Goal: Information Seeking & Learning: Learn about a topic

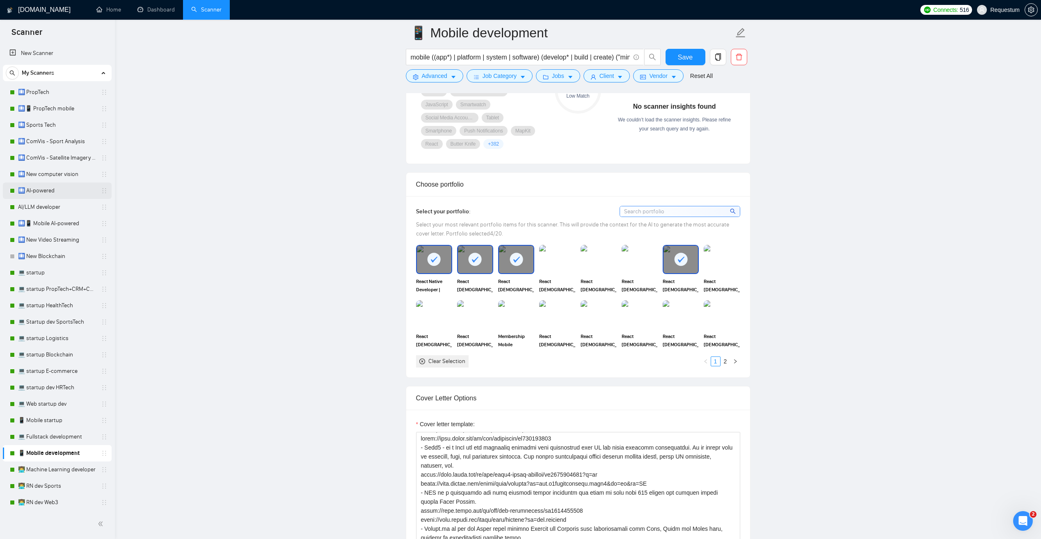
scroll to position [616, 0]
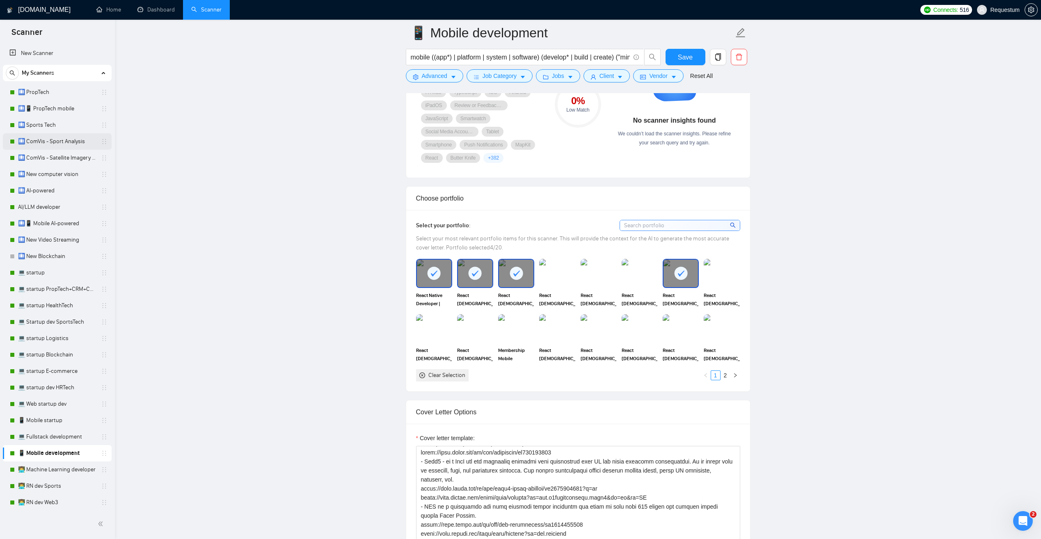
click at [76, 145] on link "🛄 ComVis - Sport Analysis" at bounding box center [57, 141] width 78 height 16
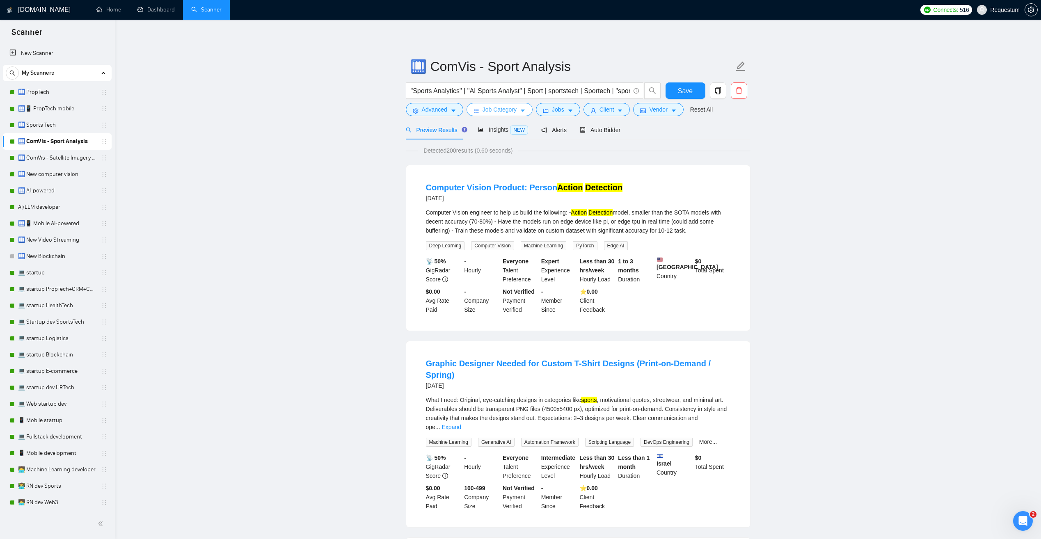
click at [497, 110] on span "Job Category" at bounding box center [500, 109] width 34 height 9
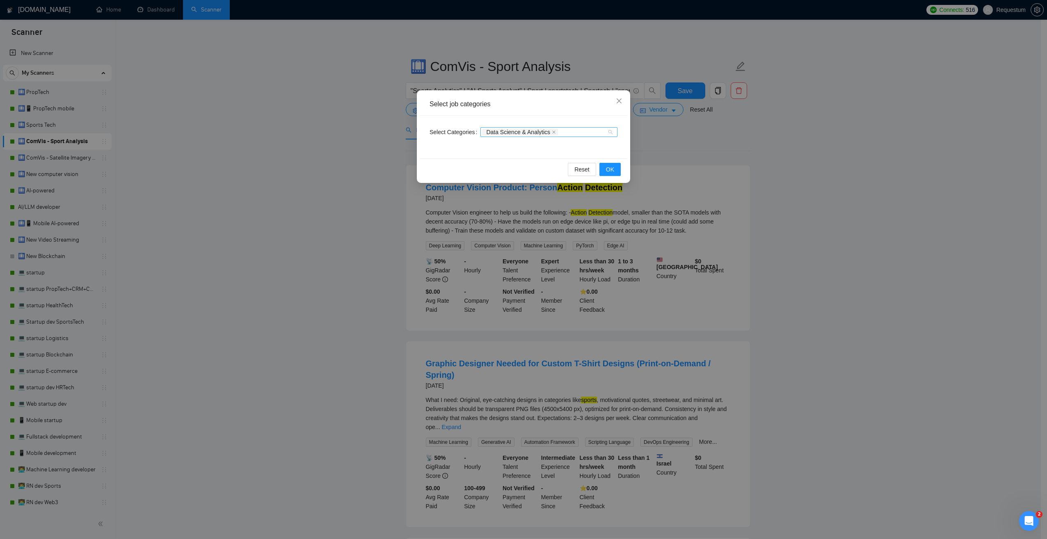
click at [608, 132] on div "Data Science & Analytics" at bounding box center [549, 132] width 137 height 10
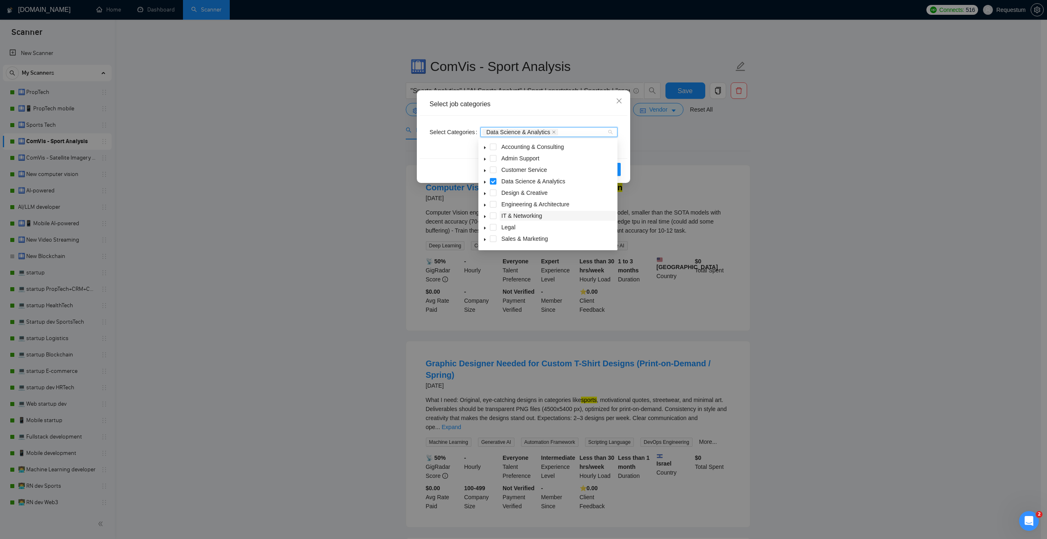
scroll to position [33, 0]
click at [484, 150] on icon "caret-down" at bounding box center [485, 149] width 2 height 3
click at [345, 187] on div "Select job categories Select Categories Data Science & Analytics Reset OK" at bounding box center [523, 269] width 1047 height 539
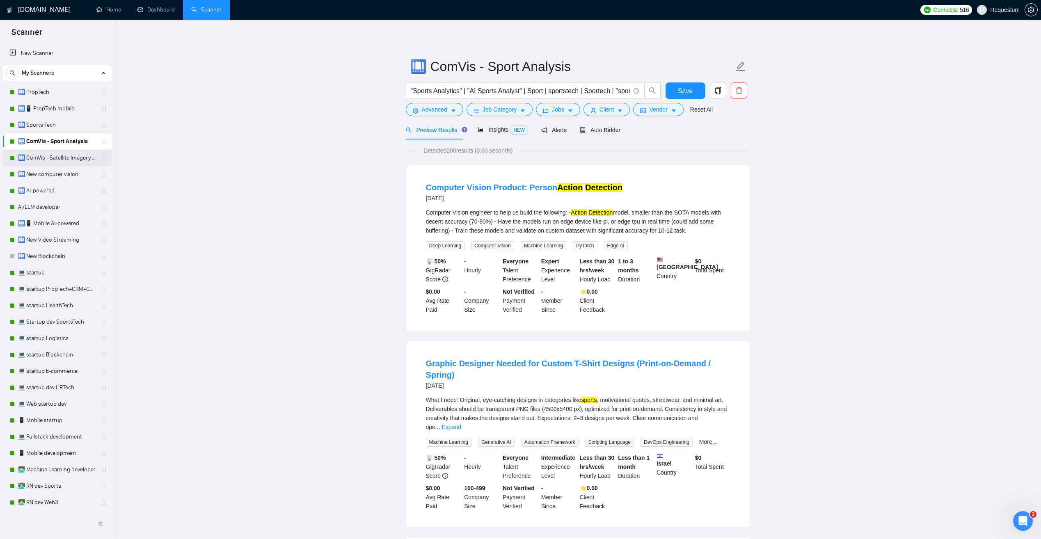
click at [28, 160] on link "🛄 ComVis - Satellite Imagery Analysis" at bounding box center [57, 158] width 78 height 16
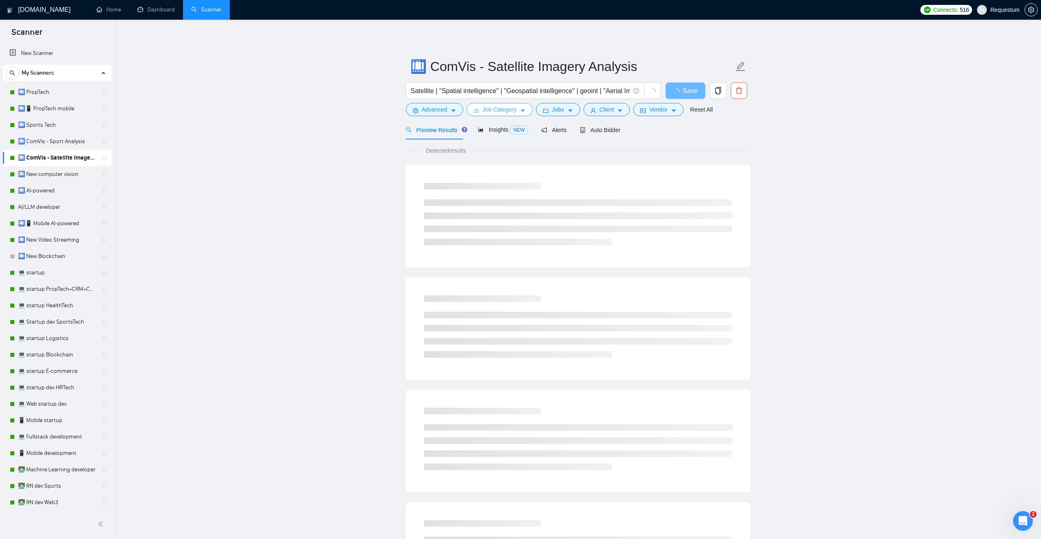
click at [499, 112] on span "Job Category" at bounding box center [500, 109] width 34 height 9
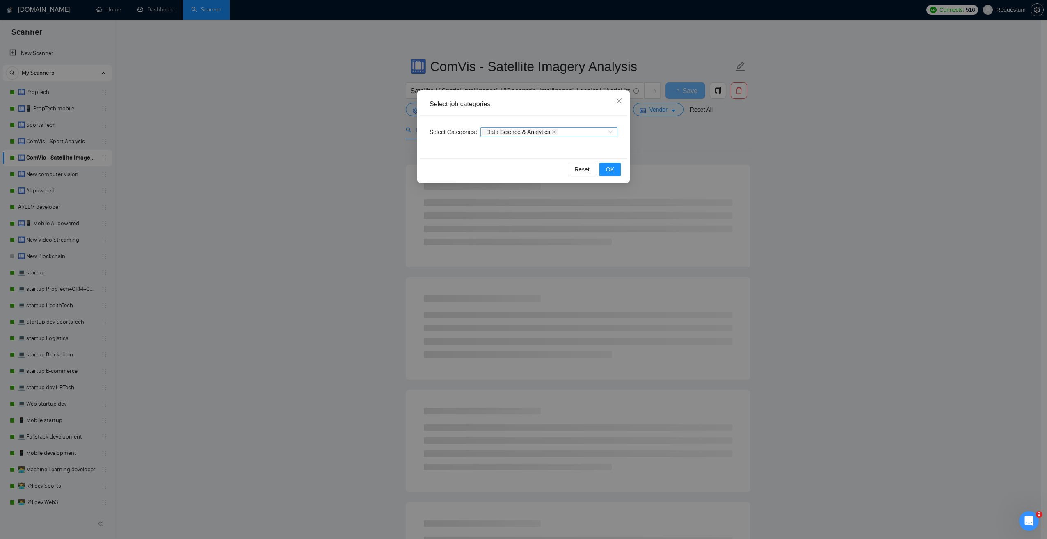
click at [513, 129] on span "Data Science & Analytics" at bounding box center [521, 132] width 76 height 7
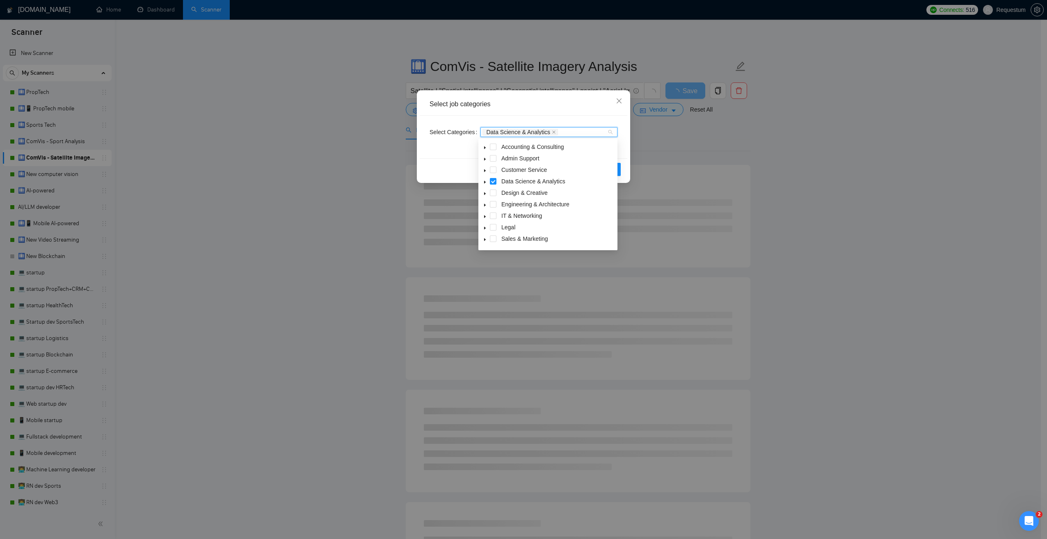
scroll to position [33, 0]
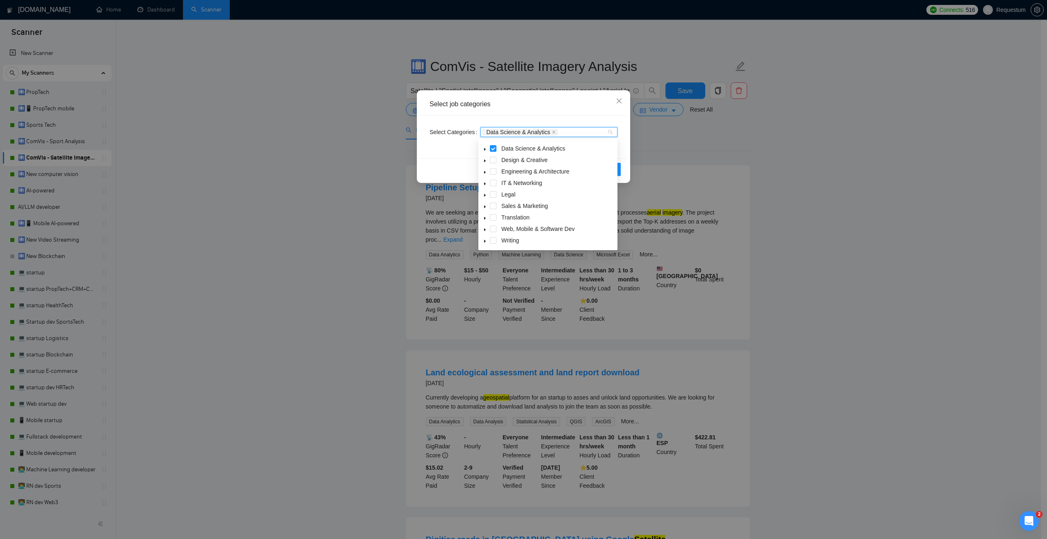
click at [293, 214] on div "Select job categories Select Categories Data Science & Analytics Reset OK" at bounding box center [523, 269] width 1047 height 539
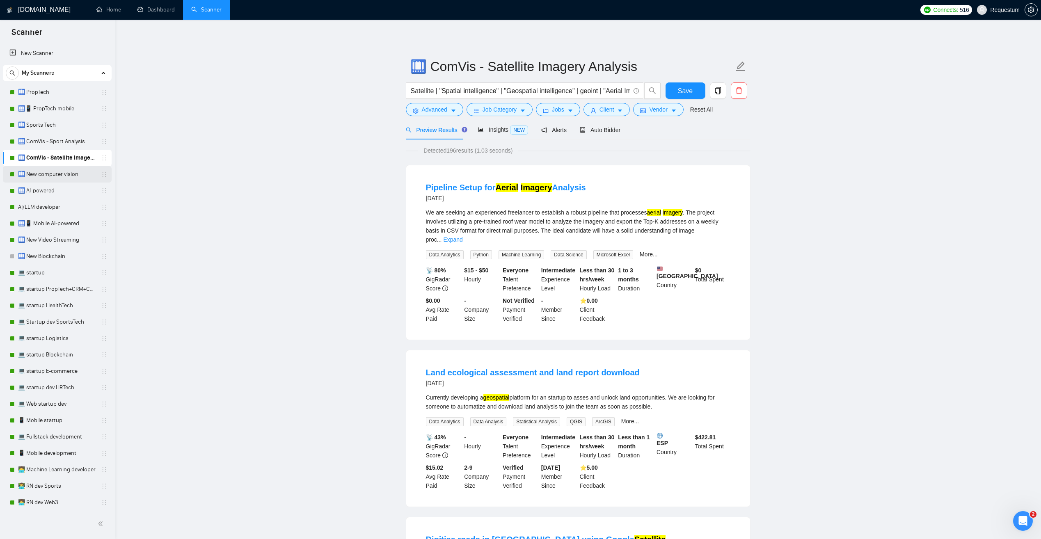
click at [68, 179] on link "🛄 New computer vision" at bounding box center [57, 174] width 78 height 16
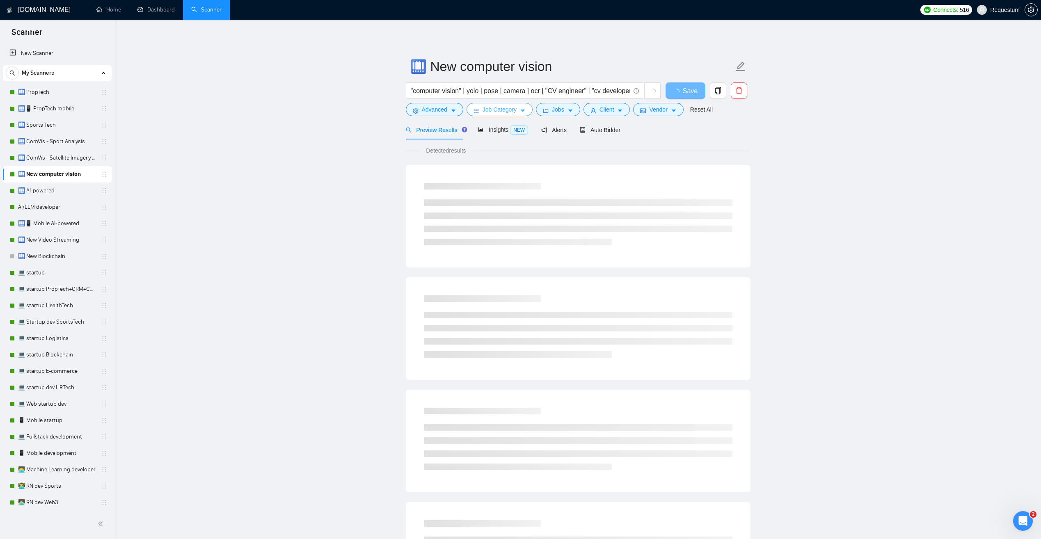
click at [490, 112] on span "Job Category" at bounding box center [500, 109] width 34 height 9
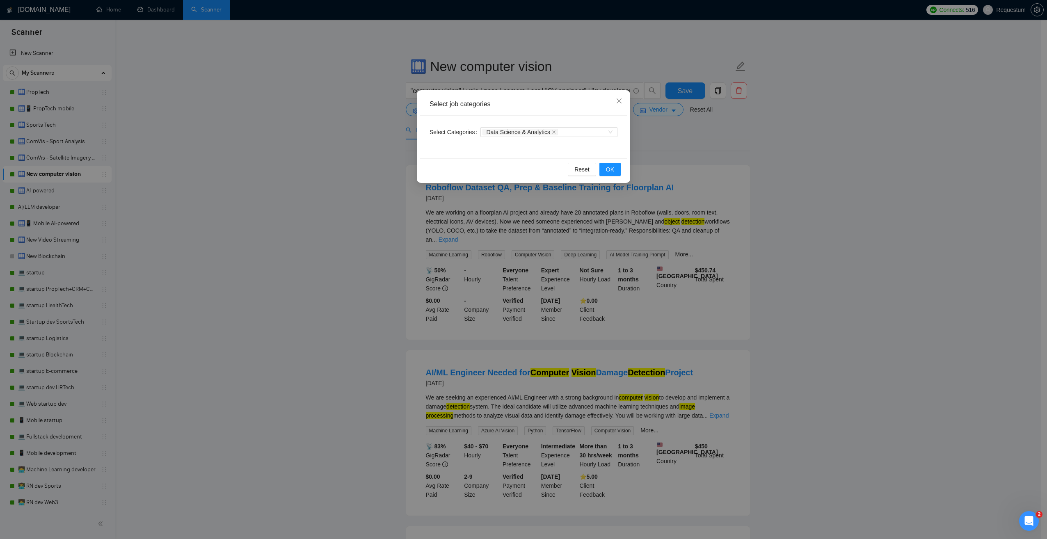
drag, startPoint x: 231, startPoint y: 203, endPoint x: 118, endPoint y: 196, distance: 113.5
click at [226, 204] on div "Select job categories Select Categories Data Science & Analytics Reset OK" at bounding box center [523, 269] width 1047 height 539
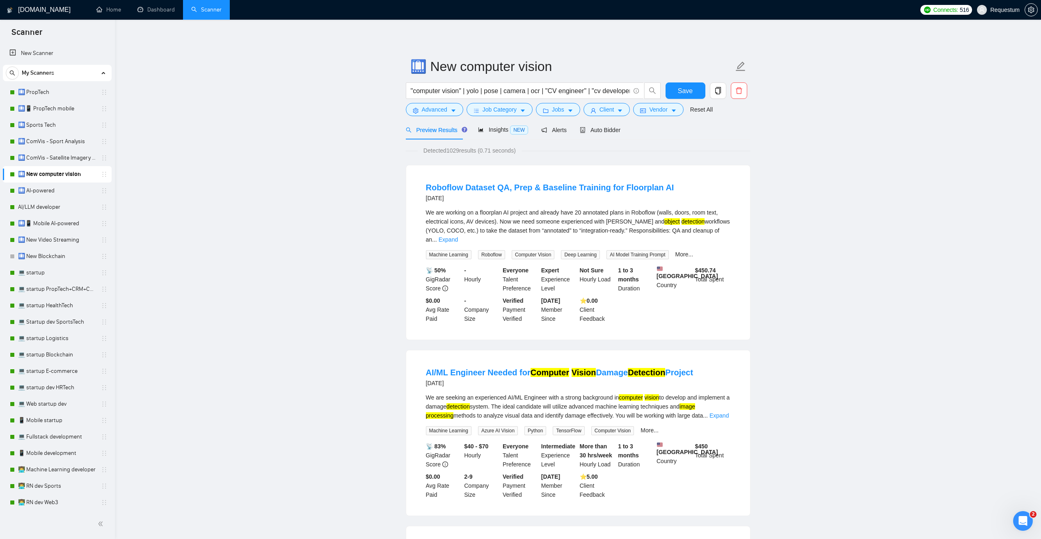
drag, startPoint x: 80, startPoint y: 193, endPoint x: 274, endPoint y: 161, distance: 196.2
click at [80, 193] on link "🛄 AI-powered" at bounding box center [57, 191] width 78 height 16
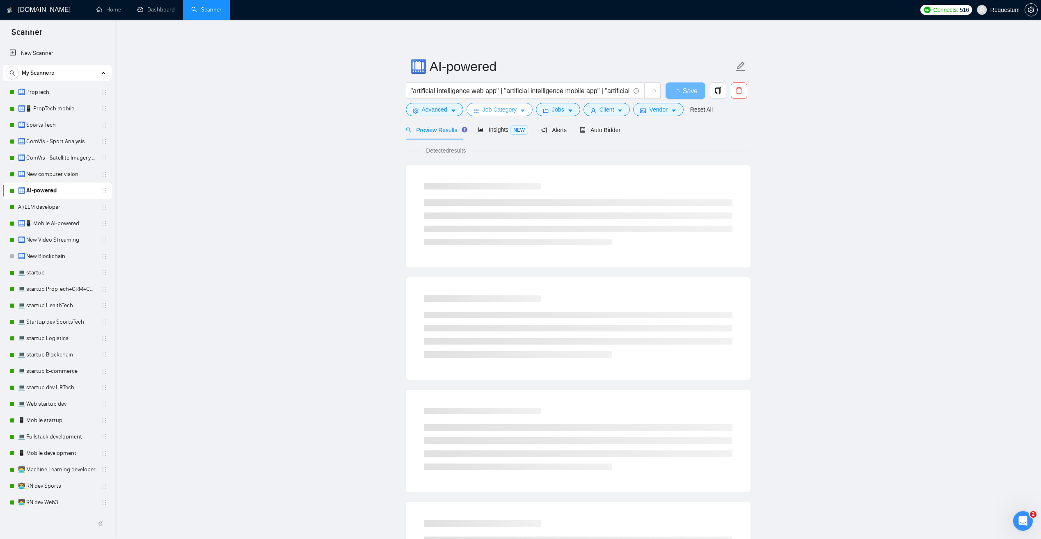
click at [508, 108] on span "Job Category" at bounding box center [500, 109] width 34 height 9
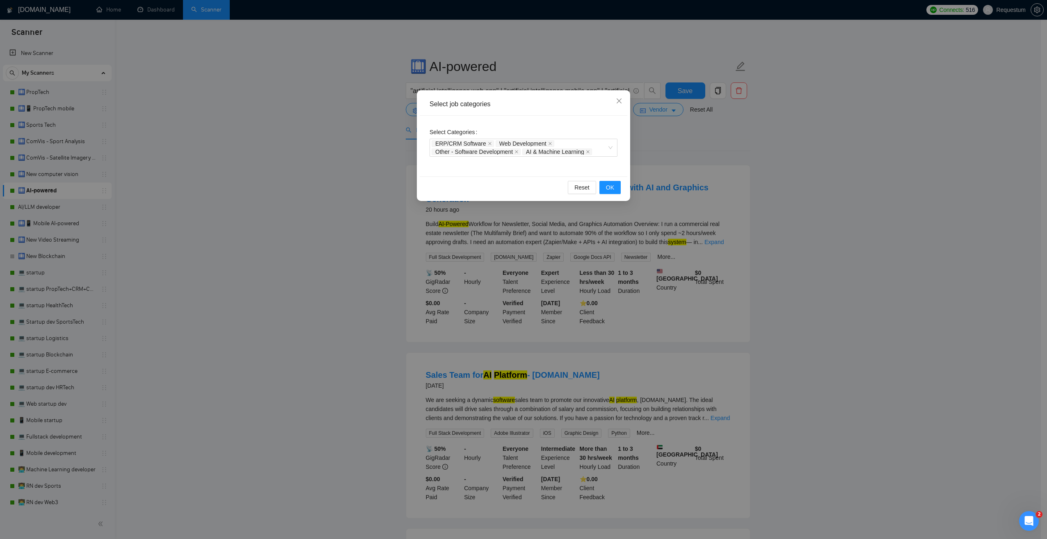
click at [201, 207] on div "Select job categories Select Categories ERP/CRM Software Web Development Other …" at bounding box center [523, 269] width 1047 height 539
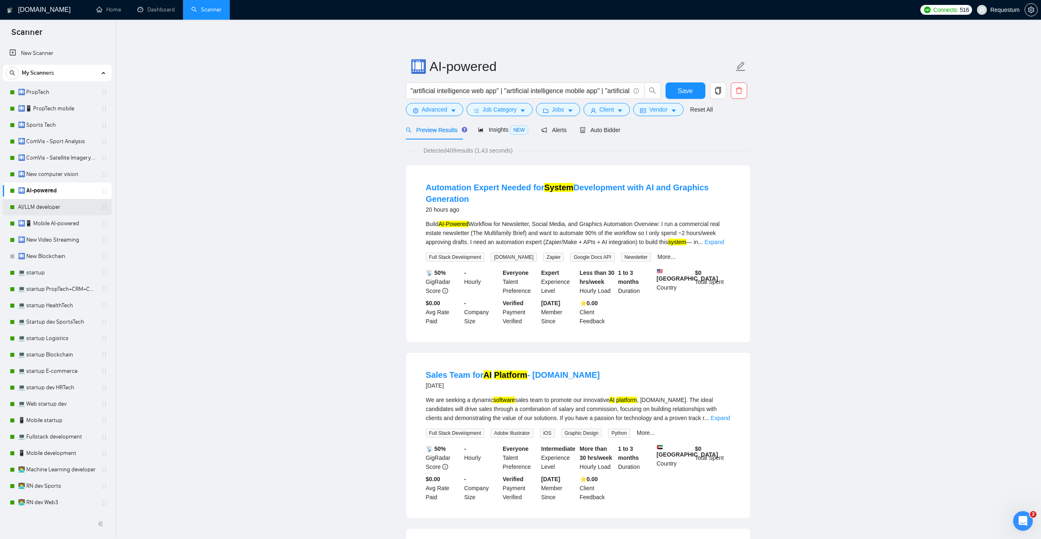
click at [61, 210] on link "AI/LLM developer" at bounding box center [57, 207] width 78 height 16
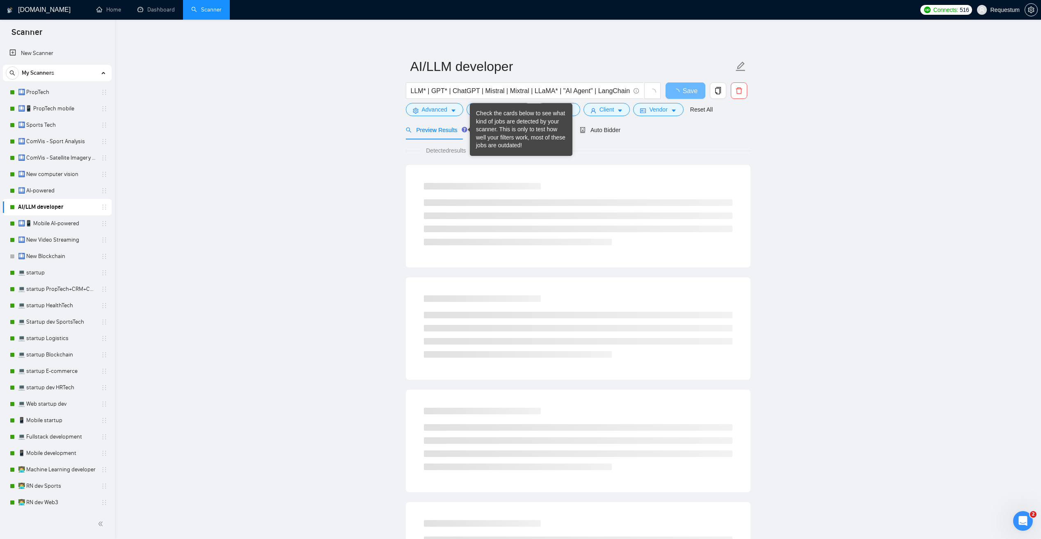
drag, startPoint x: 313, startPoint y: 174, endPoint x: 334, endPoint y: 163, distance: 23.3
click at [313, 175] on main "AI/LLM developer LLM* | GPT* | ChatGPT | Mistral | Mixtral | LLaMA* | "AI Agent…" at bounding box center [578, 375] width 900 height 684
click at [486, 106] on span "Job Category" at bounding box center [500, 109] width 34 height 9
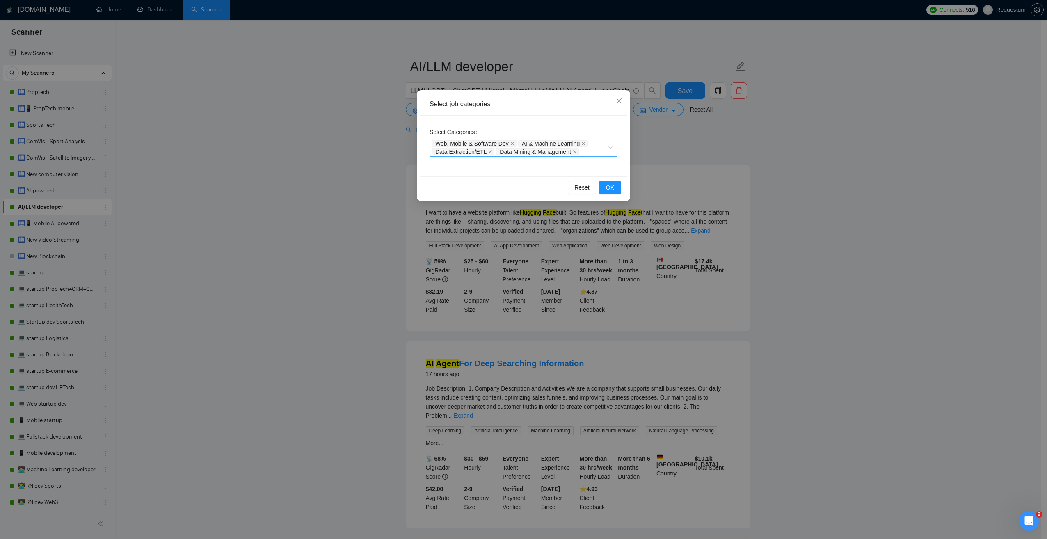
click at [609, 148] on div "Web, Mobile & Software Dev AI & Machine Learning Data Extraction/ETL Data Minin…" at bounding box center [524, 148] width 188 height 18
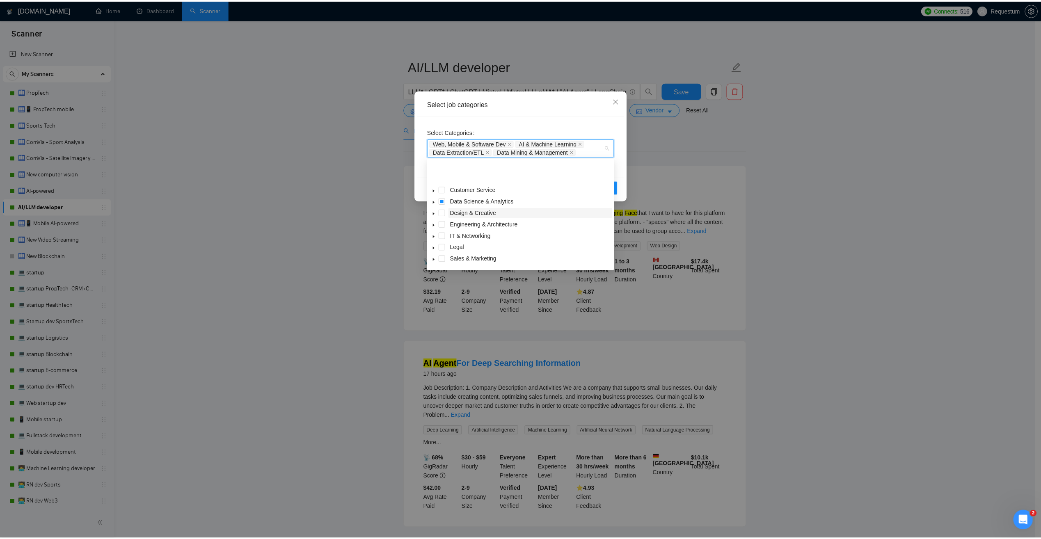
scroll to position [32, 0]
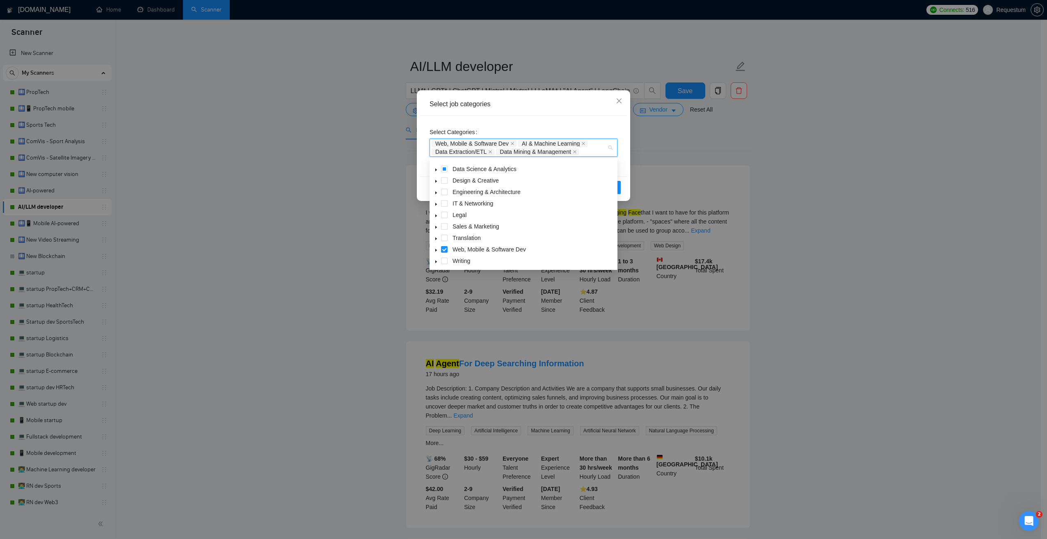
click at [323, 226] on div "Select job categories Select Categories Web, Mobile & Software Dev AI & Machine…" at bounding box center [523, 269] width 1047 height 539
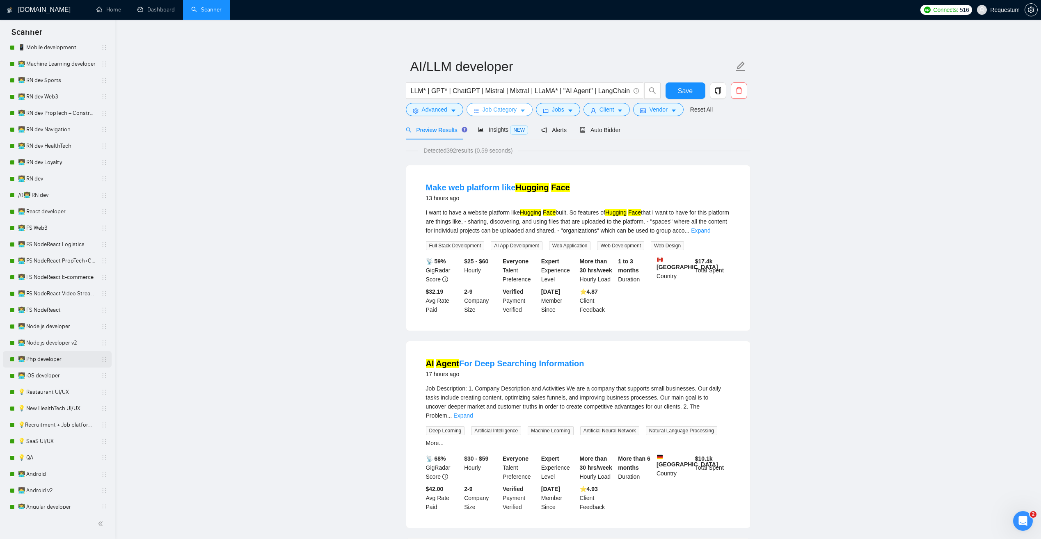
scroll to position [410, 0]
click at [71, 437] on link "💡 SaaS UI/UX" at bounding box center [57, 437] width 78 height 16
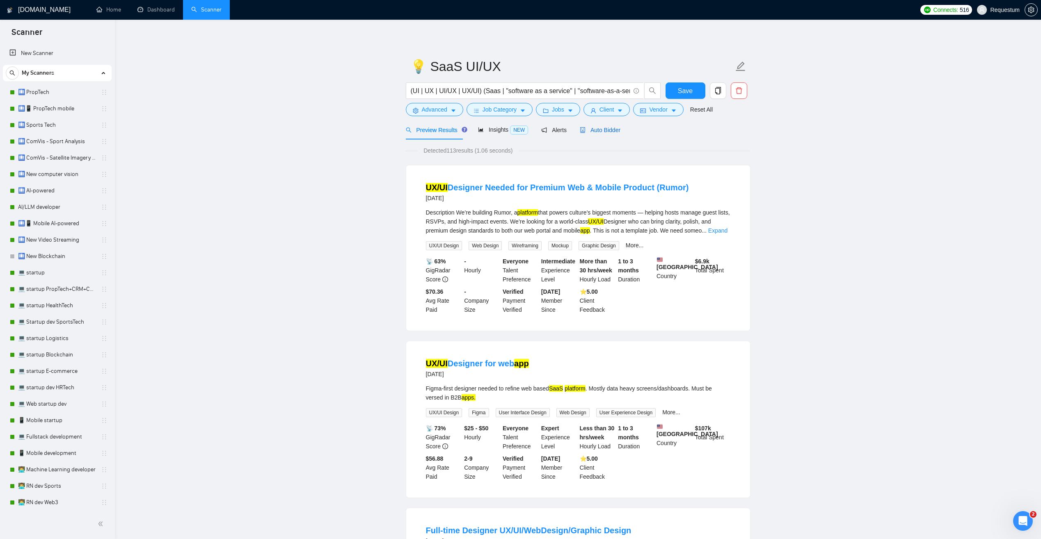
click at [598, 130] on span "Auto Bidder" at bounding box center [600, 130] width 41 height 7
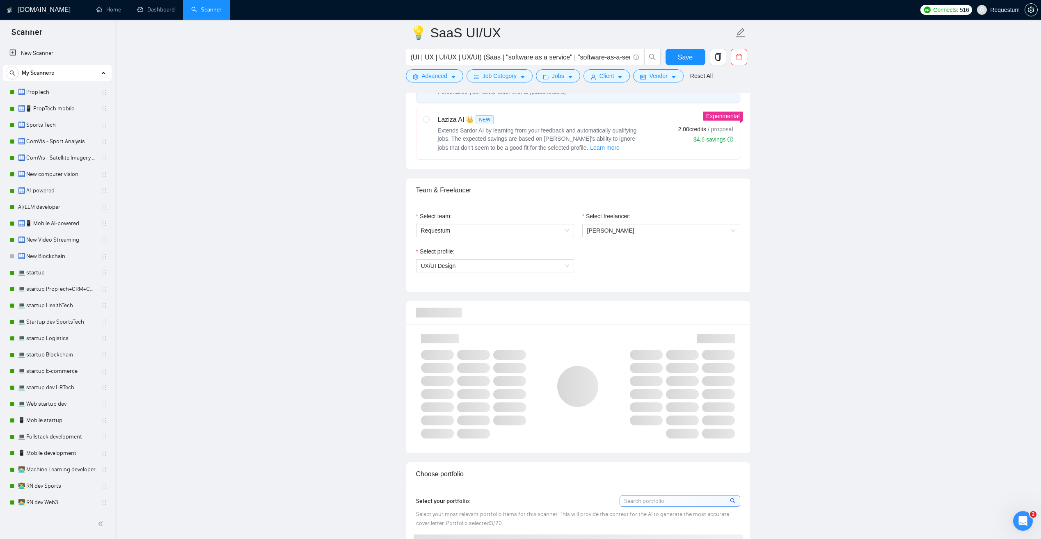
scroll to position [328, 0]
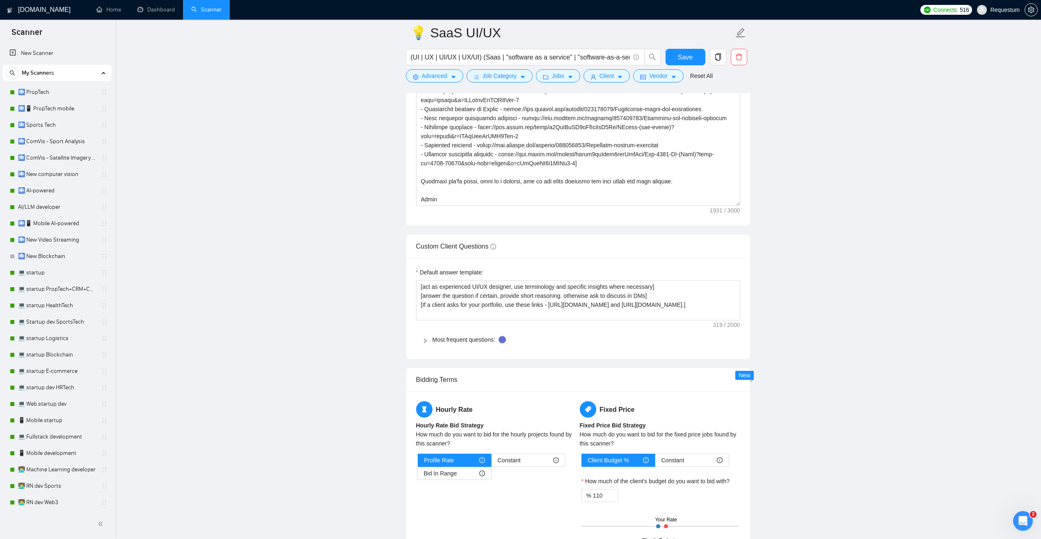
scroll to position [1067, 0]
click at [433, 339] on link "Most frequent questions:" at bounding box center [464, 339] width 63 height 7
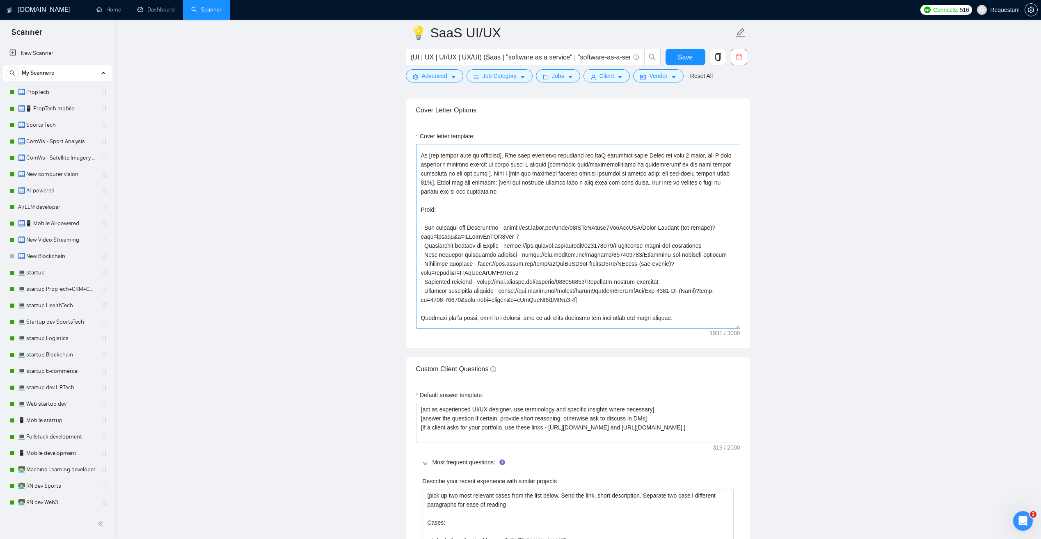
scroll to position [72, 0]
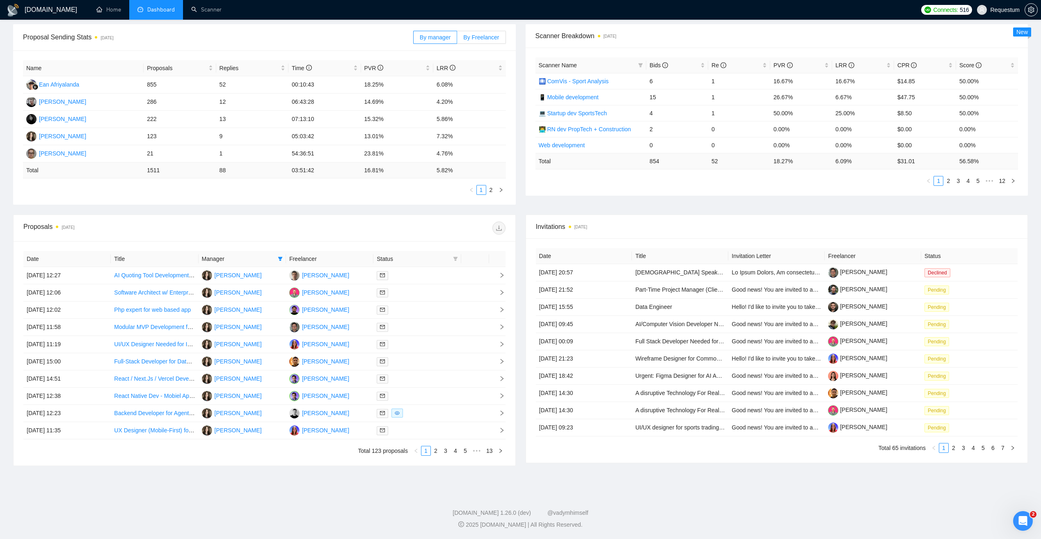
click at [478, 39] on span "By Freelancer" at bounding box center [481, 37] width 36 height 7
click at [457, 39] on input "By Freelancer" at bounding box center [457, 39] width 0 height 0
click at [453, 194] on link "2" at bounding box center [451, 189] width 9 height 9
click at [460, 192] on link "3" at bounding box center [461, 189] width 9 height 9
click at [446, 192] on link "1" at bounding box center [441, 189] width 9 height 9
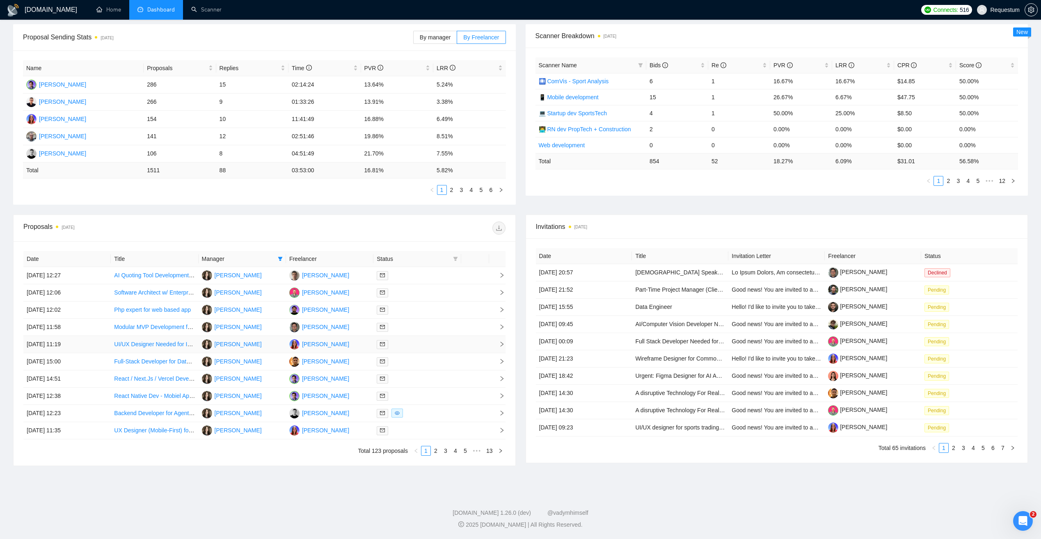
click at [417, 344] on div at bounding box center [417, 344] width 81 height 9
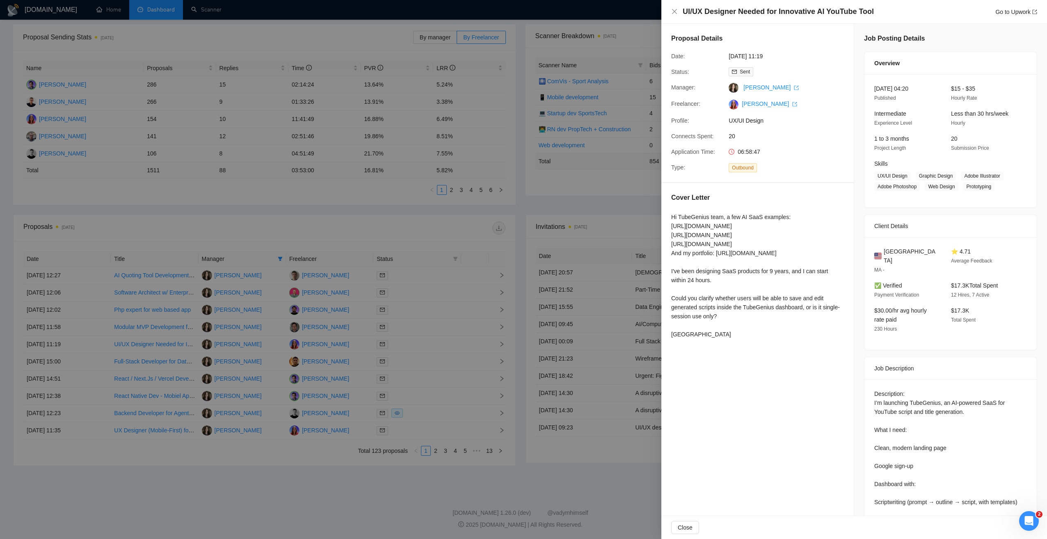
click at [424, 223] on div at bounding box center [523, 269] width 1047 height 539
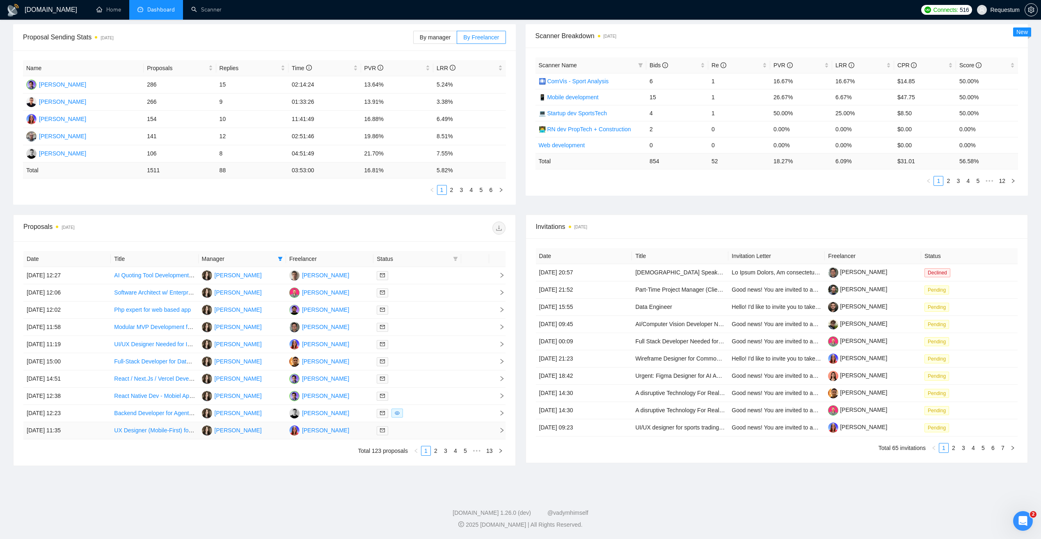
click at [412, 431] on div at bounding box center [417, 430] width 81 height 9
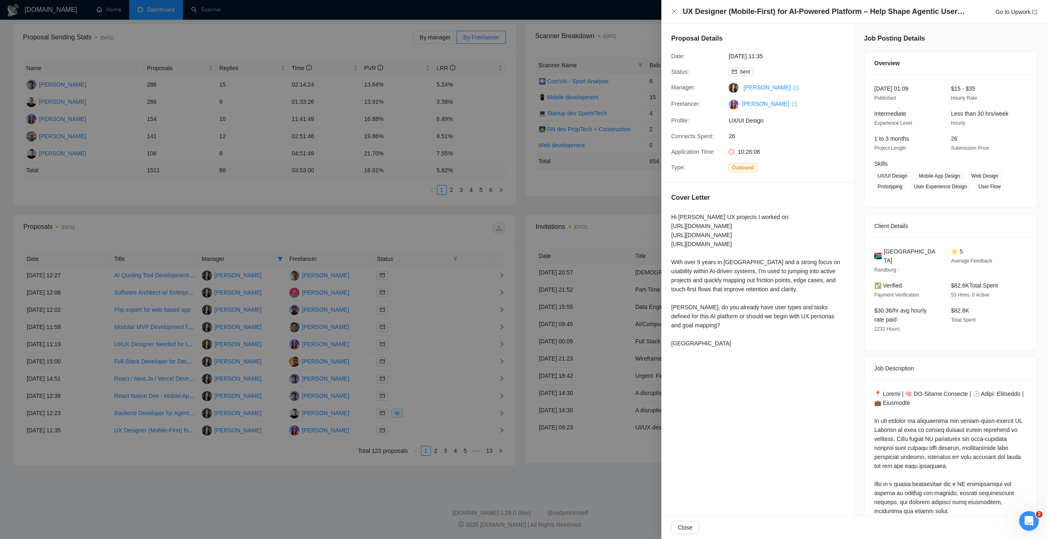
click at [426, 460] on div at bounding box center [523, 269] width 1047 height 539
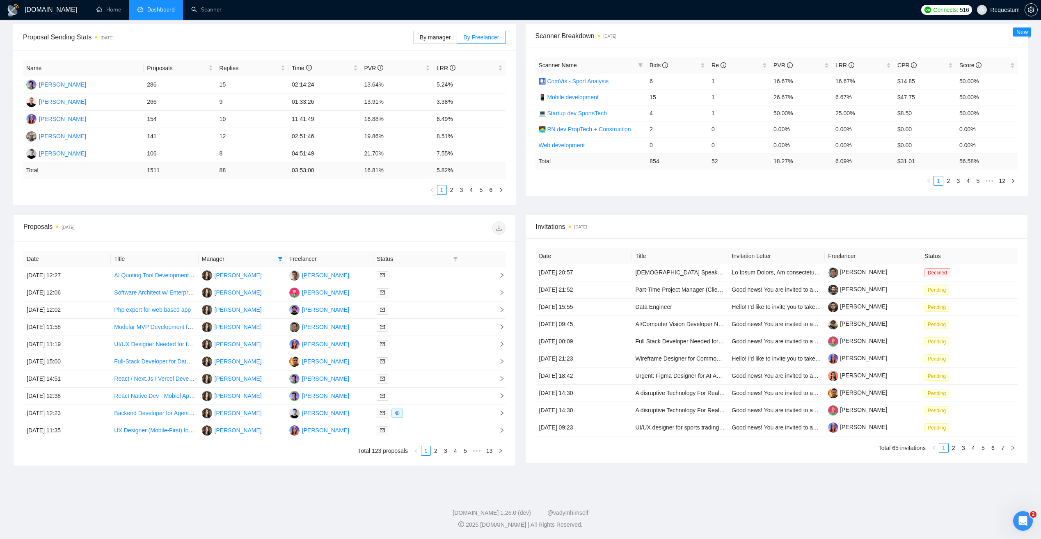
click at [349, 256] on th "Freelancer" at bounding box center [329, 259] width 87 height 16
click at [350, 256] on th "Freelancer" at bounding box center [329, 259] width 87 height 16
drag, startPoint x: 350, startPoint y: 256, endPoint x: 334, endPoint y: 232, distance: 28.9
click at [334, 232] on div at bounding box center [384, 228] width 241 height 13
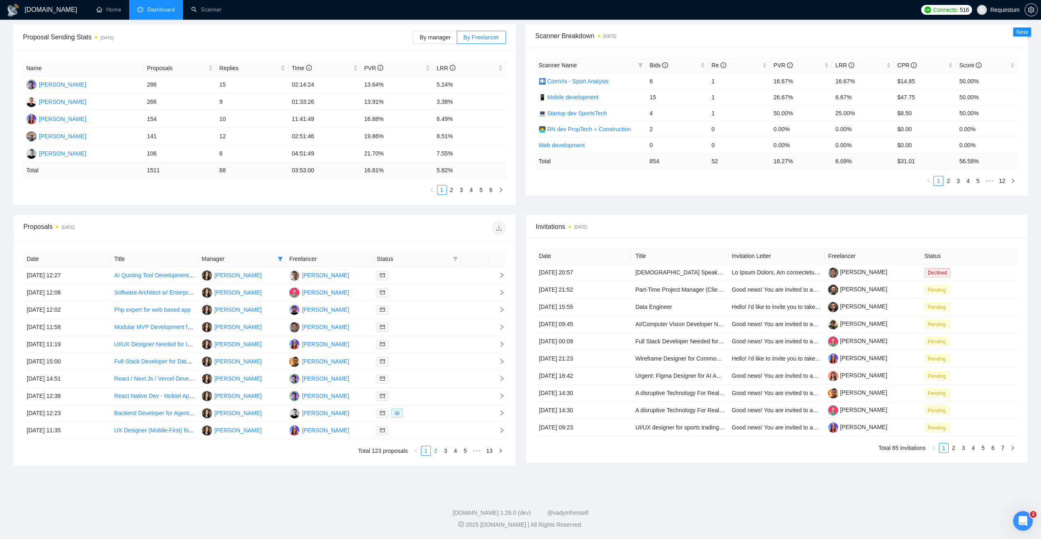
click at [438, 451] on link "2" at bounding box center [435, 450] width 9 height 9
click at [433, 327] on div at bounding box center [417, 327] width 81 height 9
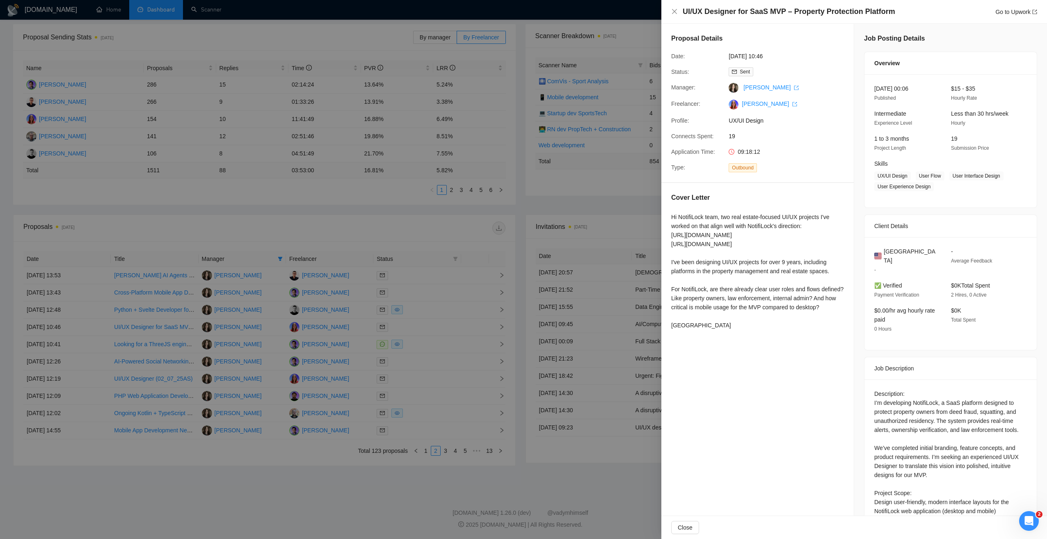
click at [433, 327] on div at bounding box center [523, 269] width 1047 height 539
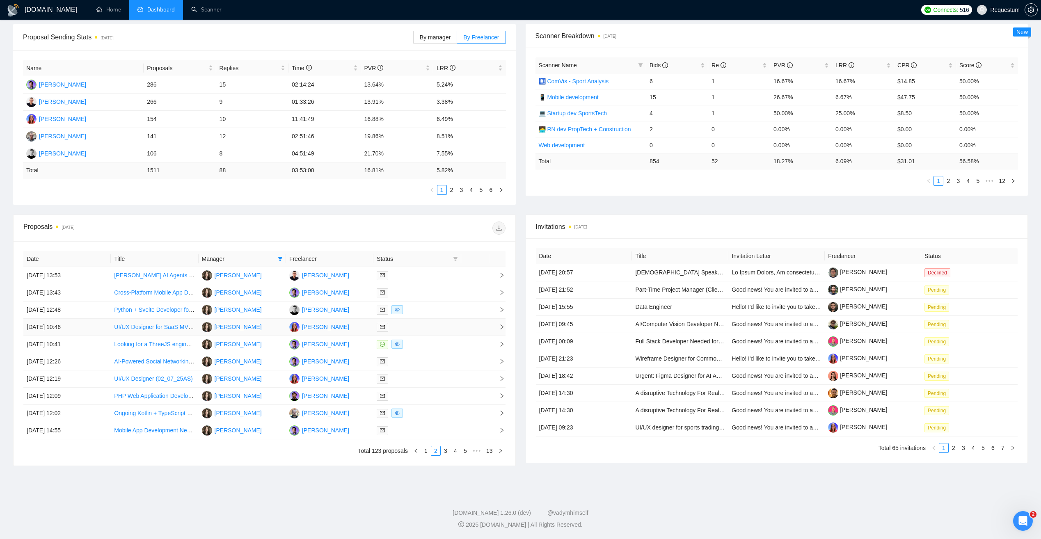
click at [431, 325] on div at bounding box center [417, 327] width 81 height 9
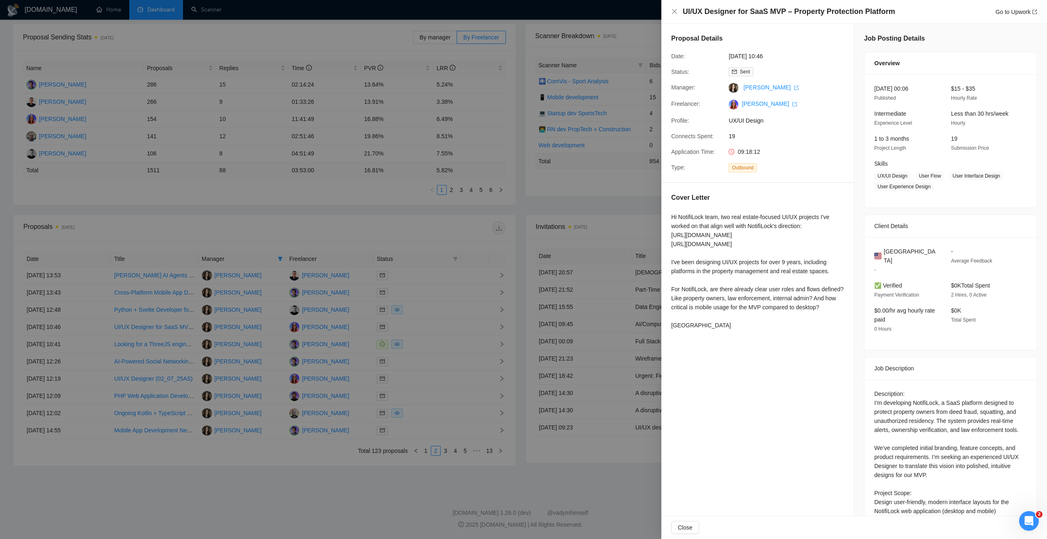
click at [431, 325] on div at bounding box center [523, 269] width 1047 height 539
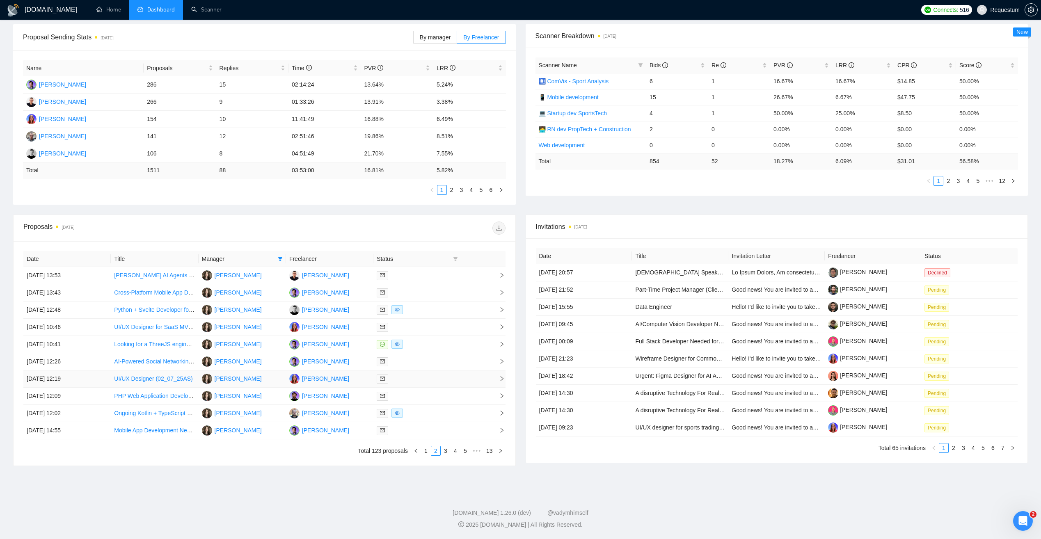
click at [434, 377] on div at bounding box center [417, 378] width 81 height 9
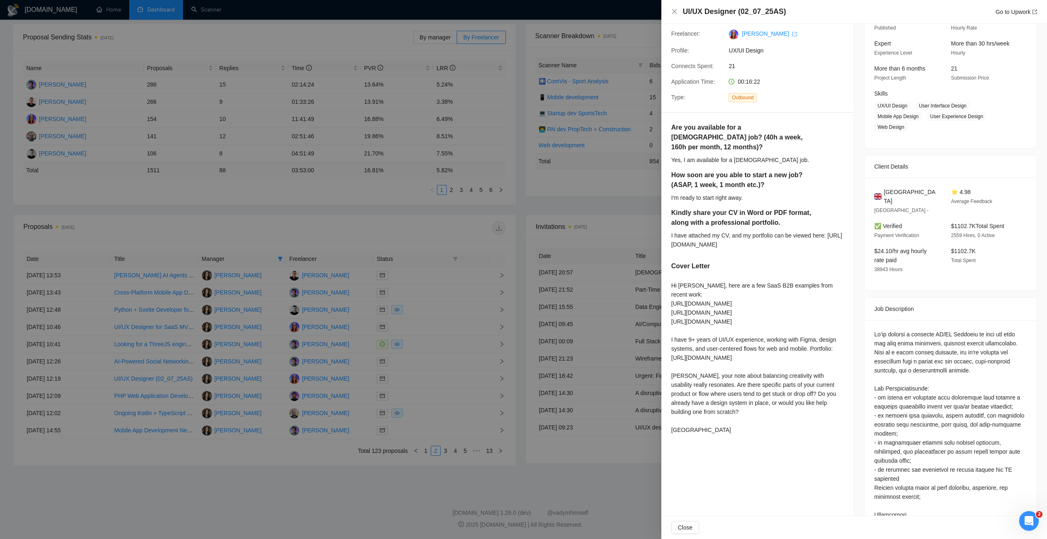
scroll to position [123, 0]
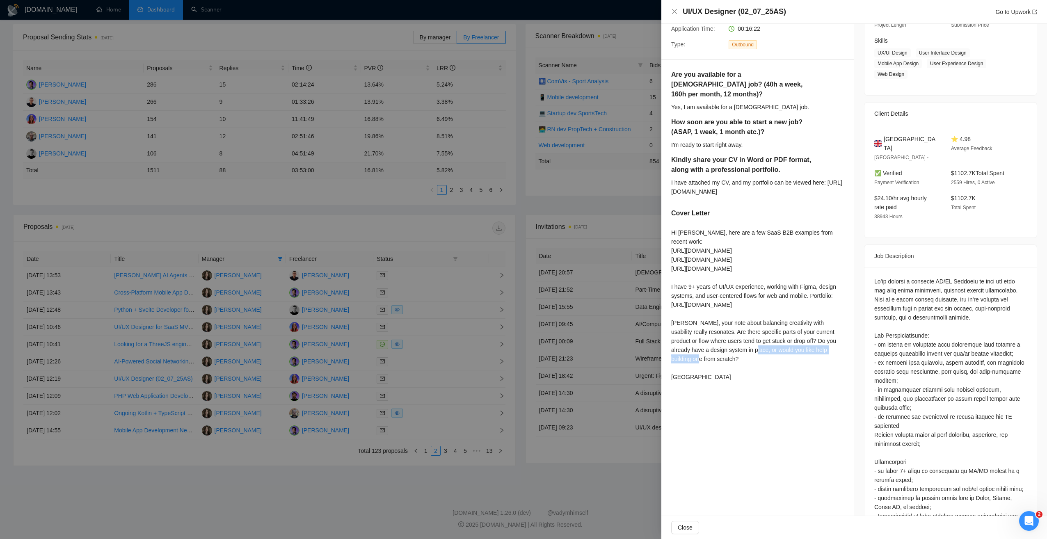
drag, startPoint x: 672, startPoint y: 314, endPoint x: 781, endPoint y: 316, distance: 109.2
click at [781, 316] on div "Are you available for a full-time job? (40h a week, 160h per month, 12 months)?…" at bounding box center [757, 227] width 192 height 335
copy div "https://www.behance.net/irina_kuznetsova"
click at [699, 329] on div "Hi Mike, here are a few SaaS B2B examples from recent work: https://www.figma.c…" at bounding box center [757, 304] width 173 height 153
drag, startPoint x: 672, startPoint y: 332, endPoint x: 695, endPoint y: 371, distance: 45.6
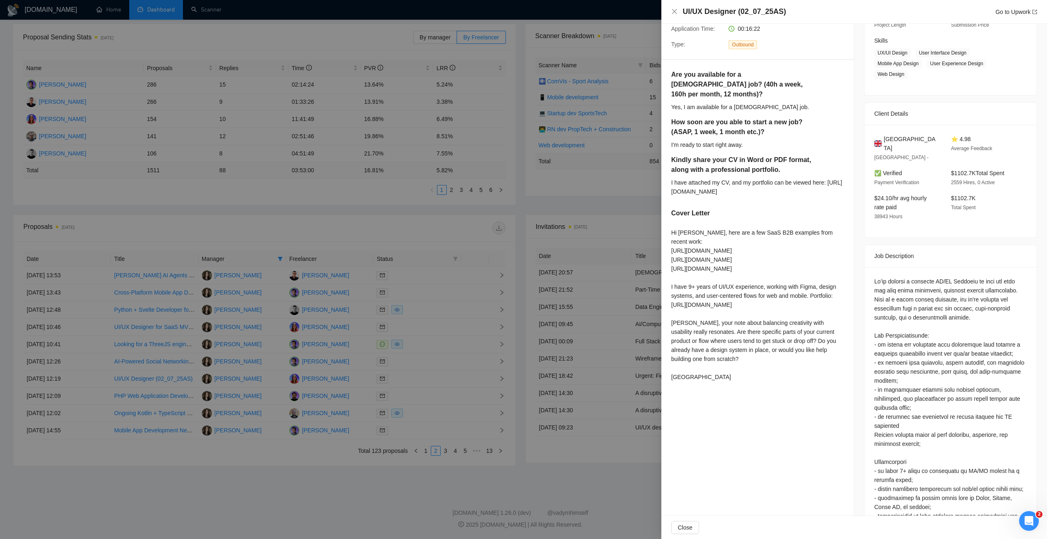
click at [695, 371] on div "Hi Mike, here are a few SaaS B2B examples from recent work: https://www.figma.c…" at bounding box center [757, 304] width 173 height 153
drag, startPoint x: 695, startPoint y: 371, endPoint x: 712, endPoint y: 378, distance: 17.8
click at [691, 371] on div at bounding box center [691, 371] width 0 height 0
click at [707, 346] on div "Hi Mike, here are a few SaaS B2B examples from recent work: https://www.figma.c…" at bounding box center [757, 304] width 173 height 153
click at [700, 368] on div "Hi Mike, here are a few SaaS B2B examples from recent work: https://www.figma.c…" at bounding box center [757, 304] width 173 height 153
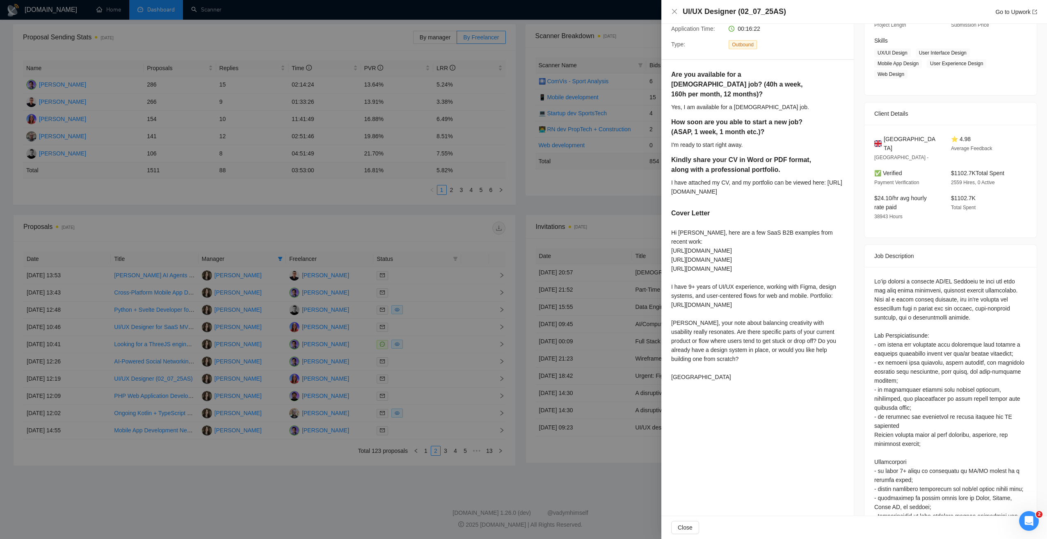
drag, startPoint x: 682, startPoint y: 339, endPoint x: 668, endPoint y: 328, distance: 17.6
click at [668, 328] on div "Are you available for a full-time job? (40h a week, 160h per month, 12 months)?…" at bounding box center [757, 227] width 192 height 335
copy div "Mike, your note about balancing creativity with usability really resonates. Are…"
drag, startPoint x: 677, startPoint y: 251, endPoint x: 688, endPoint y: 251, distance: 11.1
click at [688, 251] on div "Hi Mike, here are a few SaaS B2B examples from recent work: https://www.figma.c…" at bounding box center [757, 304] width 173 height 153
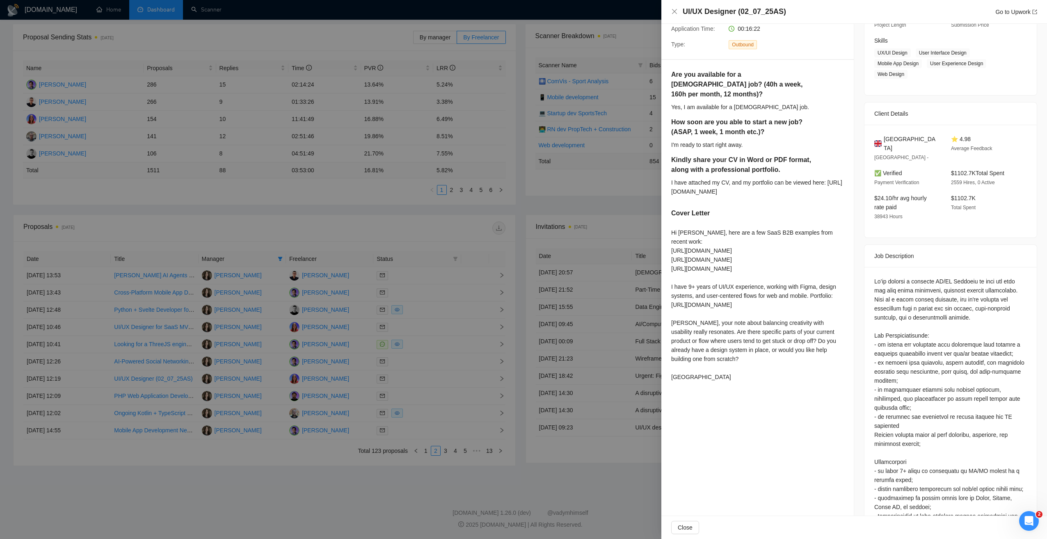
click at [807, 271] on div "Hi Mike, here are a few SaaS B2B examples from recent work: https://www.figma.c…" at bounding box center [757, 304] width 173 height 153
click at [448, 478] on div at bounding box center [523, 269] width 1047 height 539
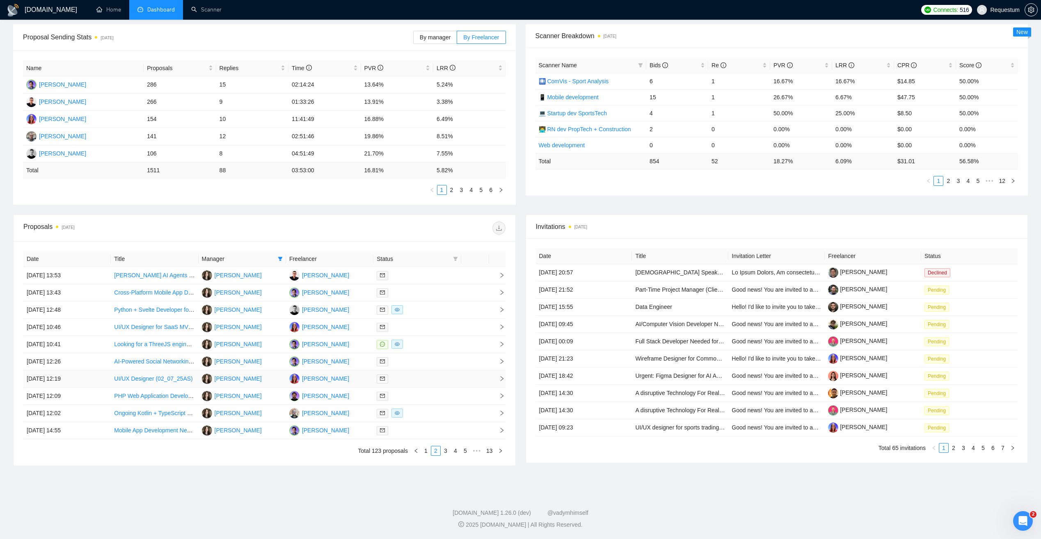
click at [433, 378] on div at bounding box center [417, 378] width 81 height 9
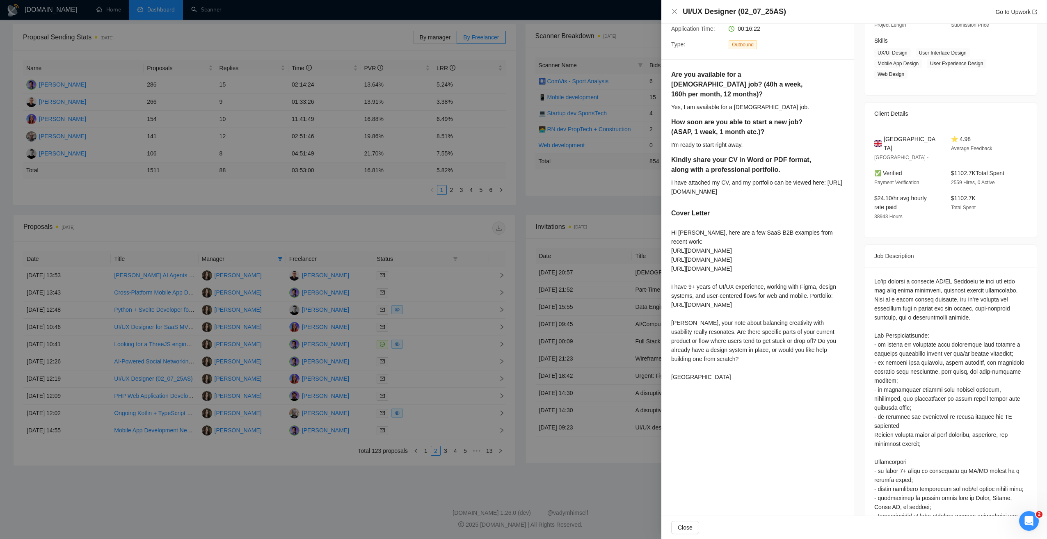
click at [380, 471] on div at bounding box center [523, 269] width 1047 height 539
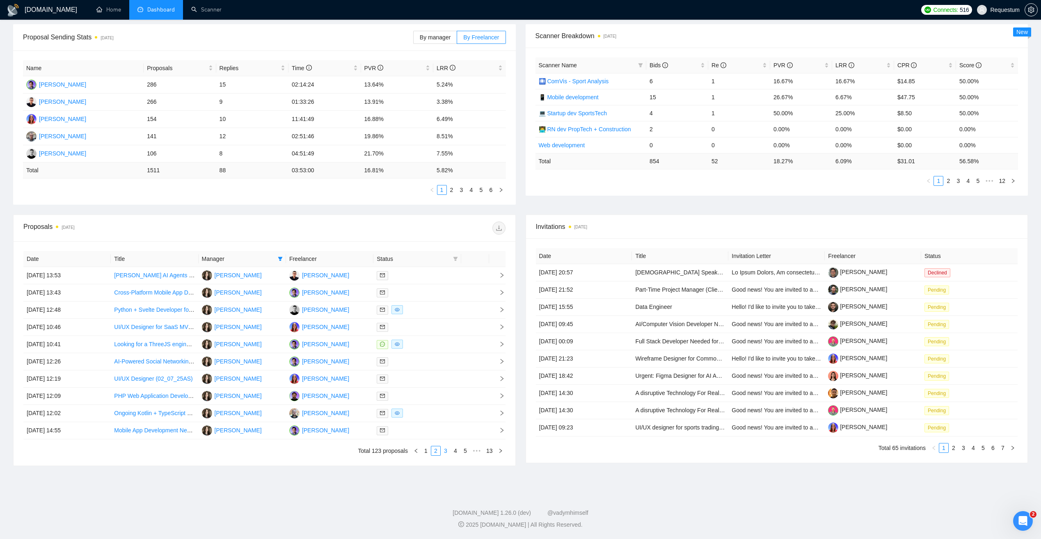
click at [448, 451] on link "3" at bounding box center [445, 450] width 9 height 9
click at [444, 310] on div at bounding box center [417, 309] width 81 height 9
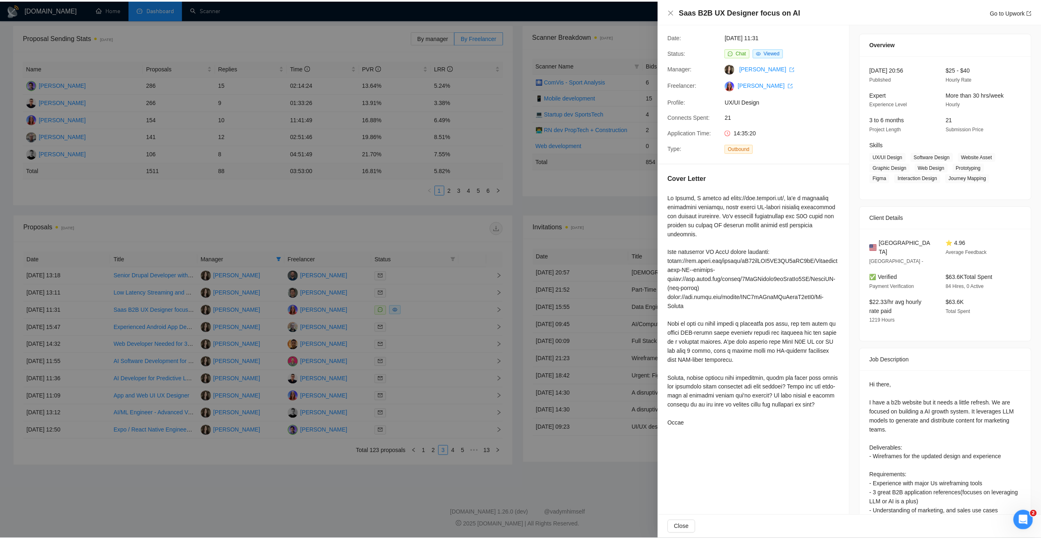
scroll to position [0, 0]
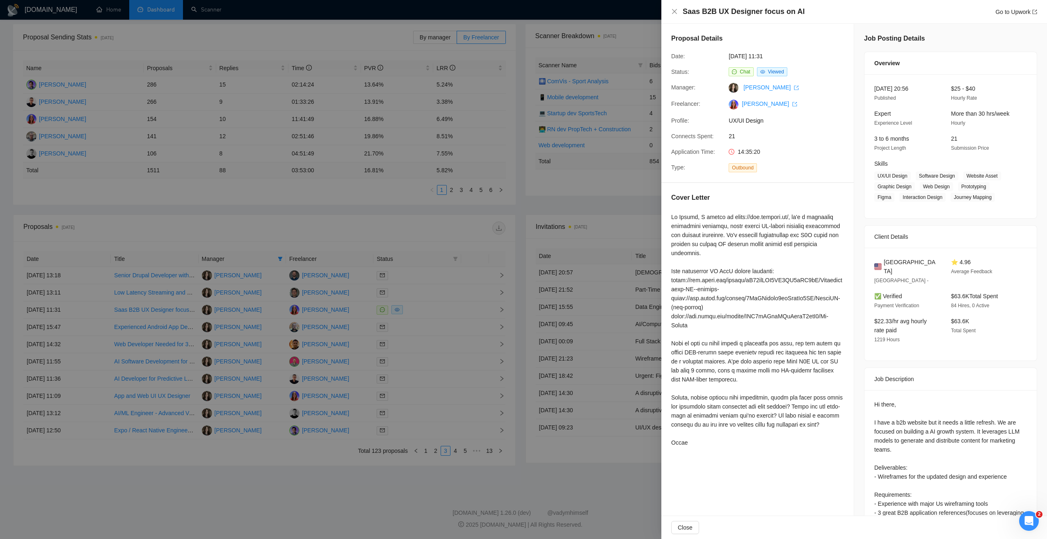
click at [517, 474] on div at bounding box center [523, 269] width 1047 height 539
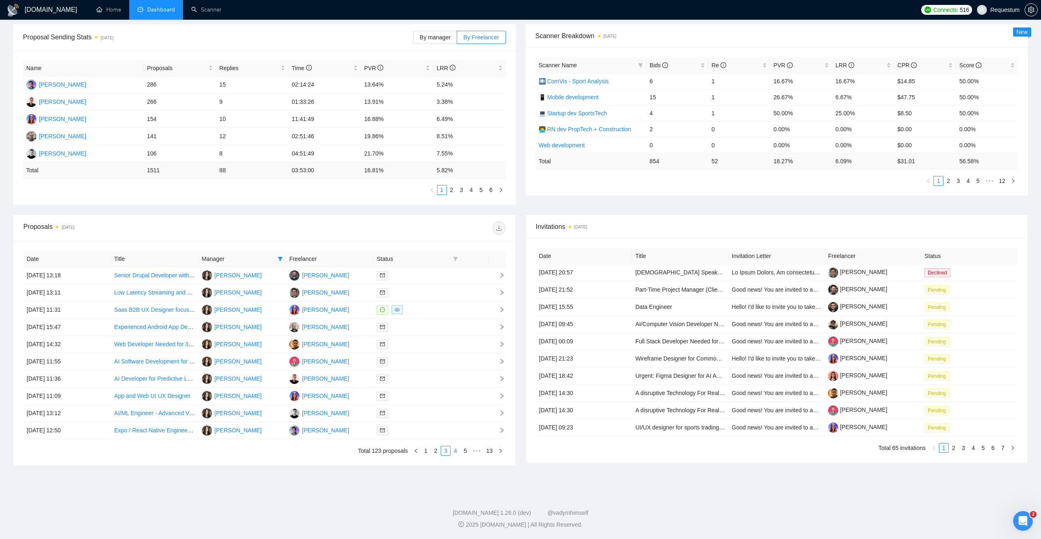
click at [457, 453] on link "4" at bounding box center [455, 450] width 9 height 9
click at [431, 275] on div at bounding box center [417, 275] width 81 height 9
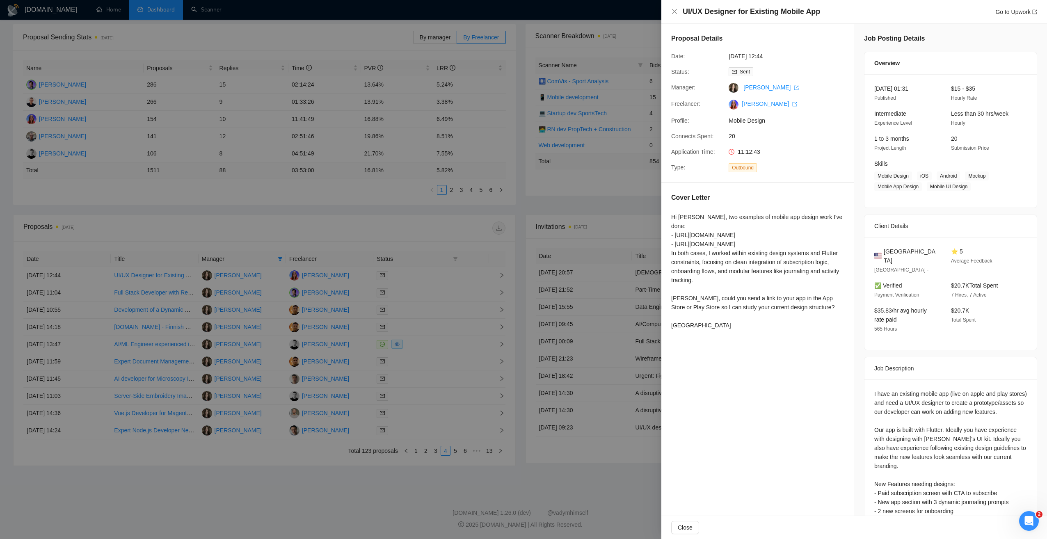
click at [435, 219] on div at bounding box center [523, 269] width 1047 height 539
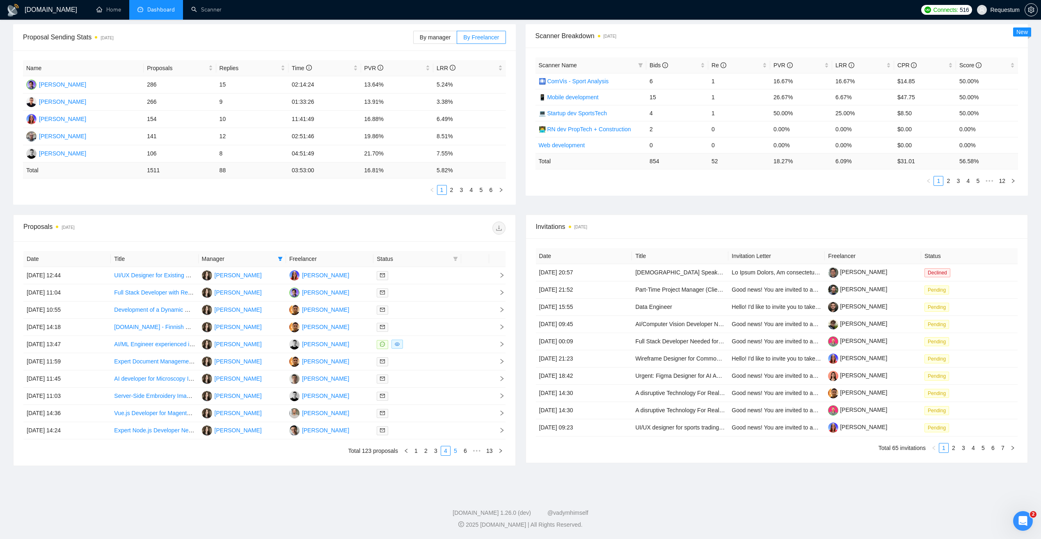
click at [456, 452] on link "5" at bounding box center [455, 450] width 9 height 9
click at [420, 415] on div at bounding box center [417, 413] width 81 height 9
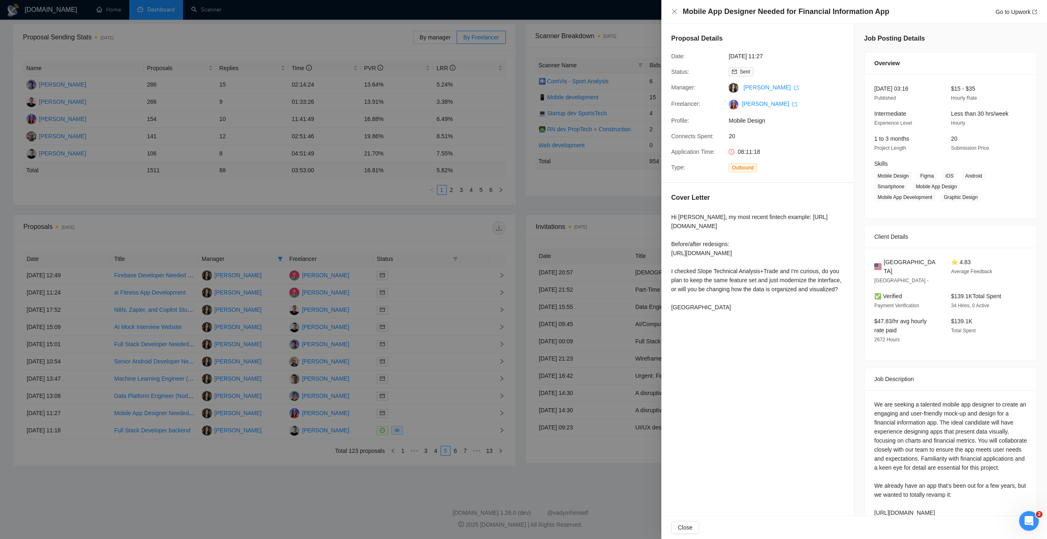
click at [457, 453] on div at bounding box center [523, 269] width 1047 height 539
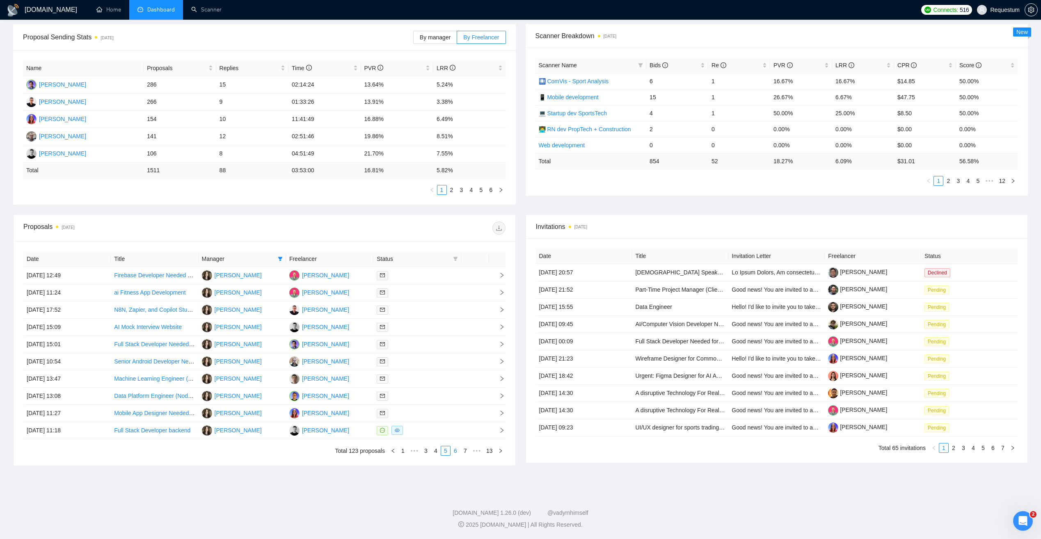
click at [457, 452] on link "6" at bounding box center [455, 450] width 9 height 9
click at [428, 293] on div at bounding box center [417, 292] width 81 height 9
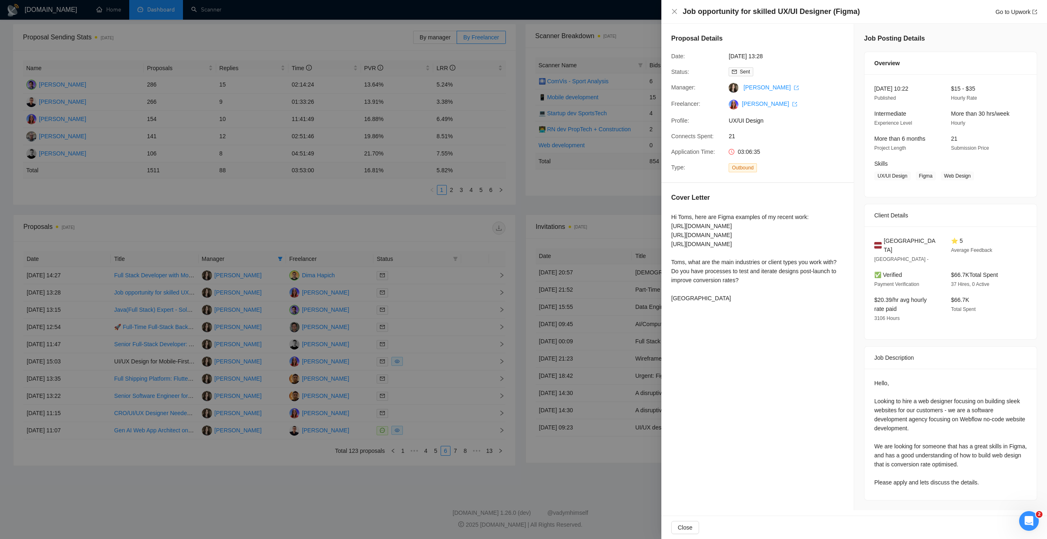
click at [389, 467] on div at bounding box center [523, 269] width 1047 height 539
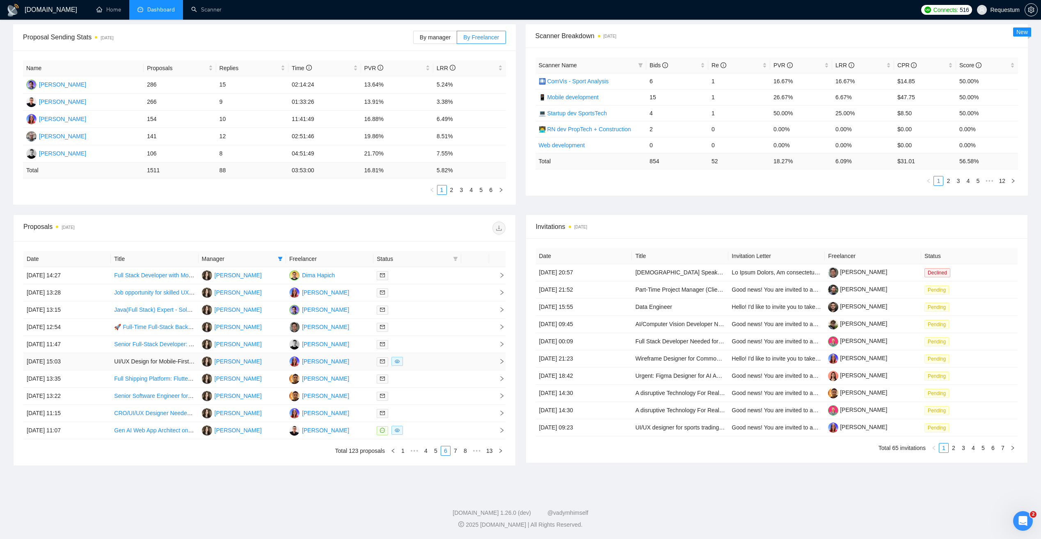
click at [433, 358] on div at bounding box center [417, 361] width 81 height 9
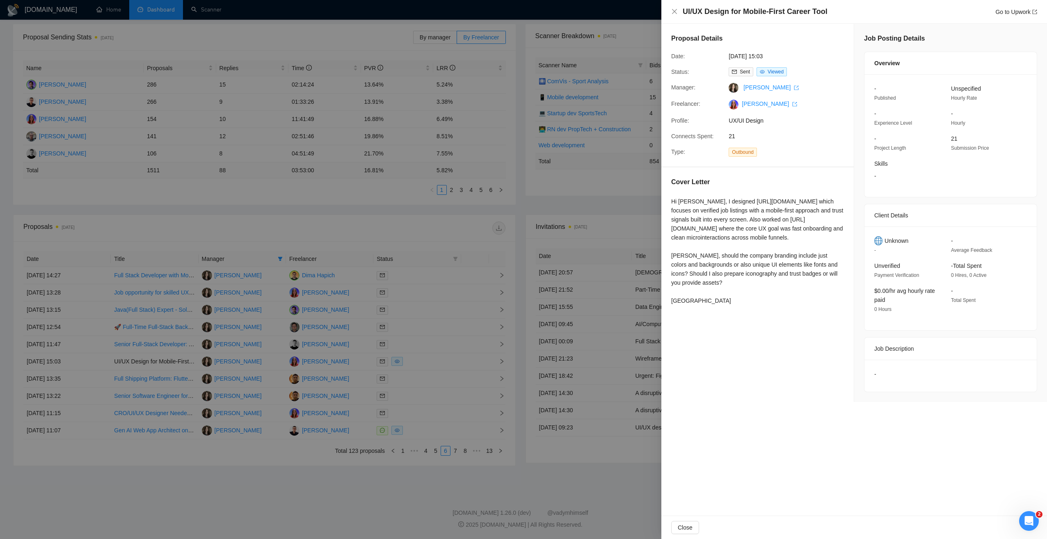
click at [392, 470] on div at bounding box center [523, 269] width 1047 height 539
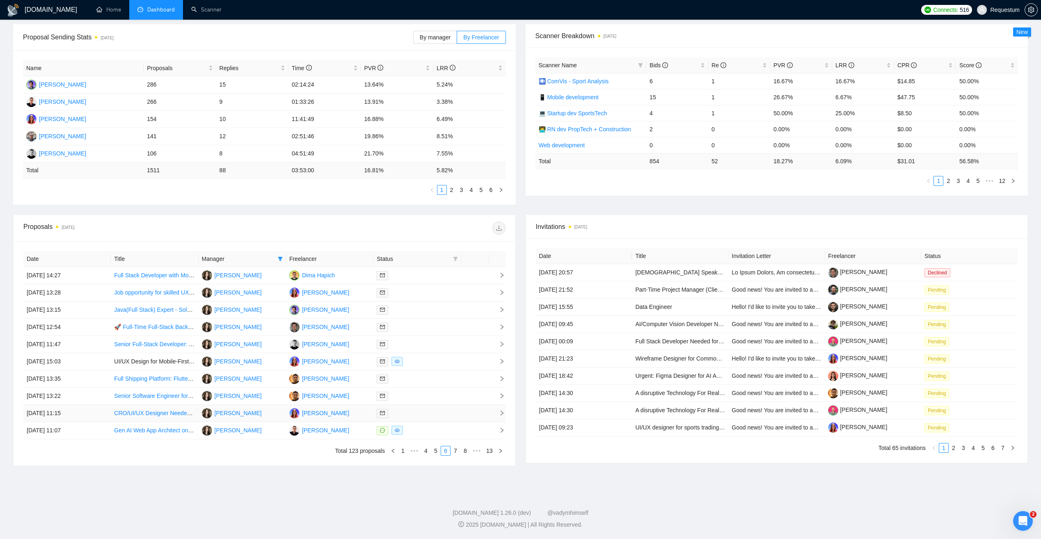
click at [430, 415] on div at bounding box center [417, 413] width 81 height 9
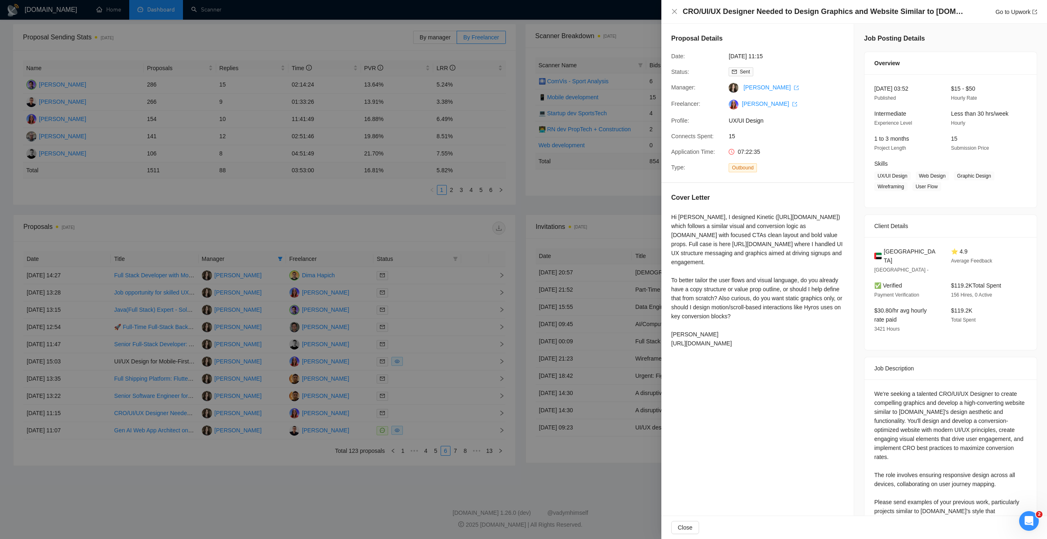
click at [412, 218] on div at bounding box center [523, 269] width 1047 height 539
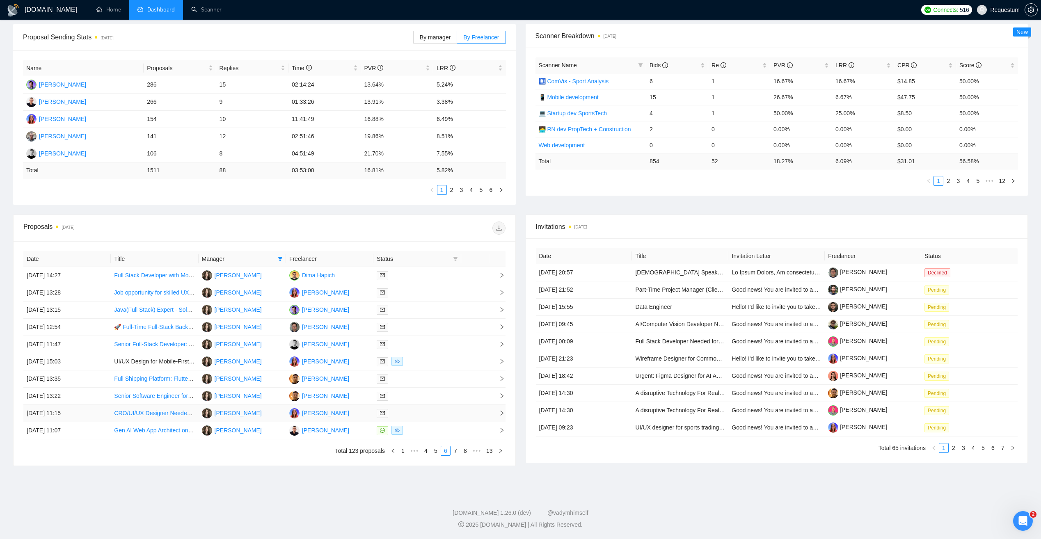
click at [428, 407] on td at bounding box center [416, 413] width 87 height 17
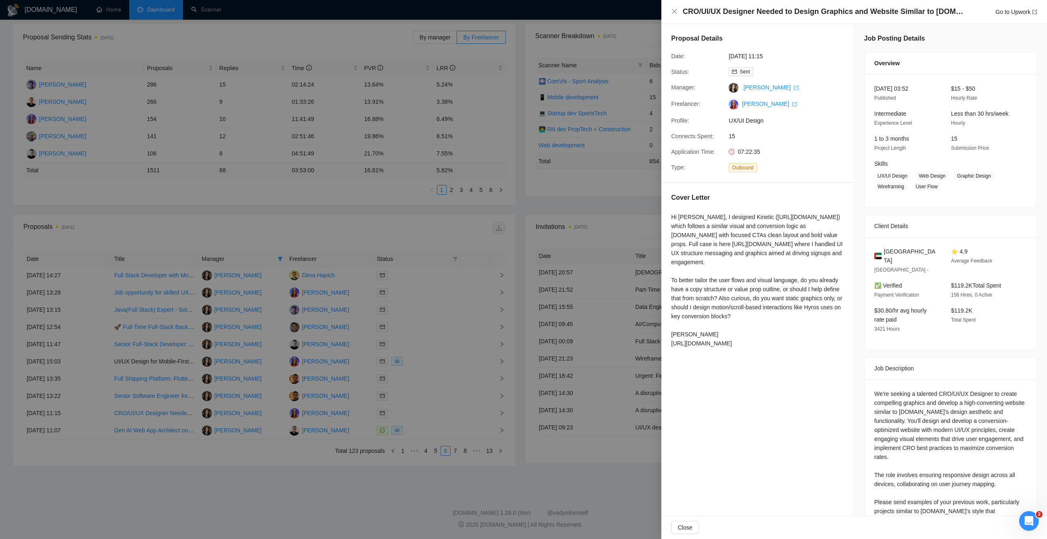
click at [377, 494] on div at bounding box center [523, 269] width 1047 height 539
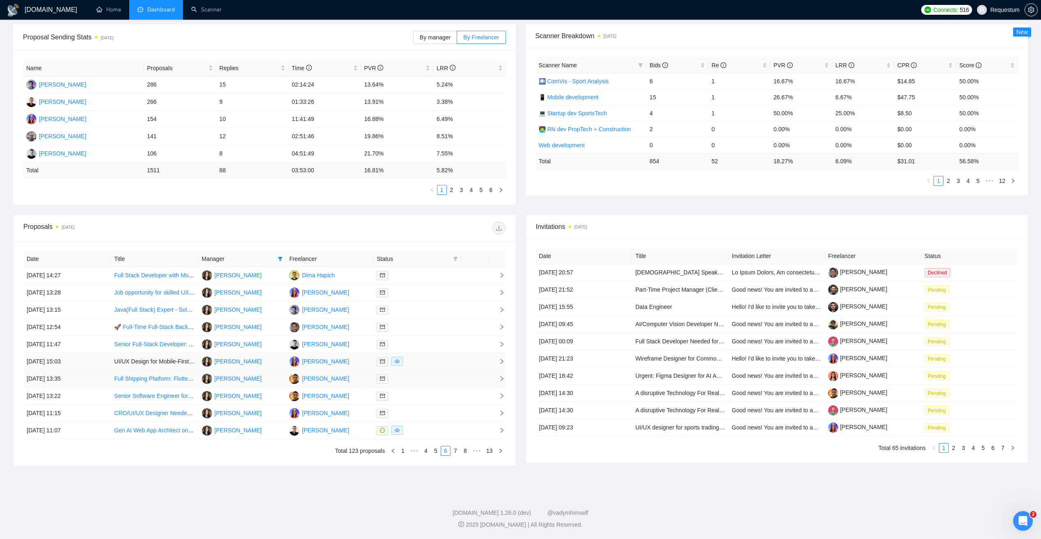
click at [421, 367] on td at bounding box center [416, 361] width 87 height 17
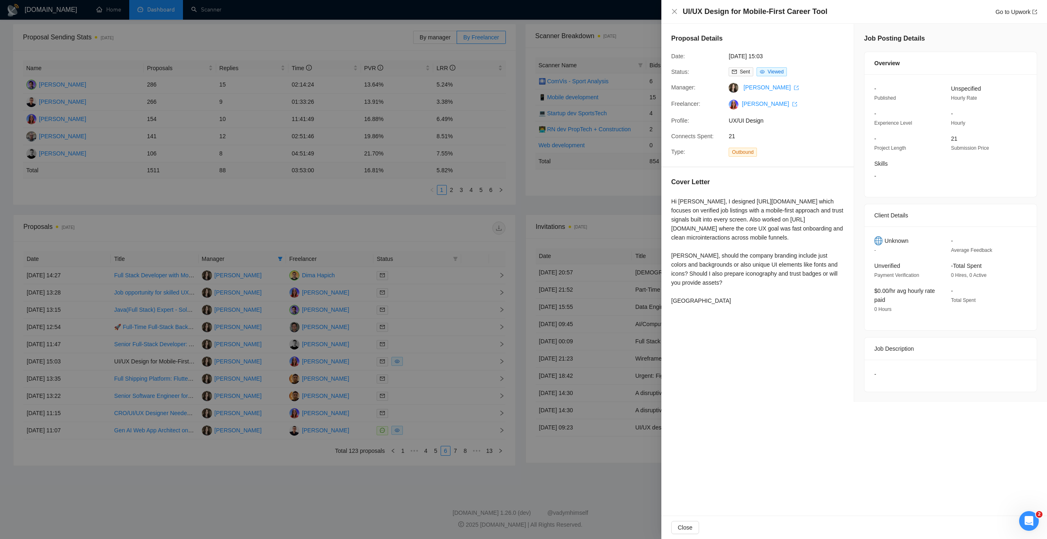
click at [435, 221] on div at bounding box center [523, 269] width 1047 height 539
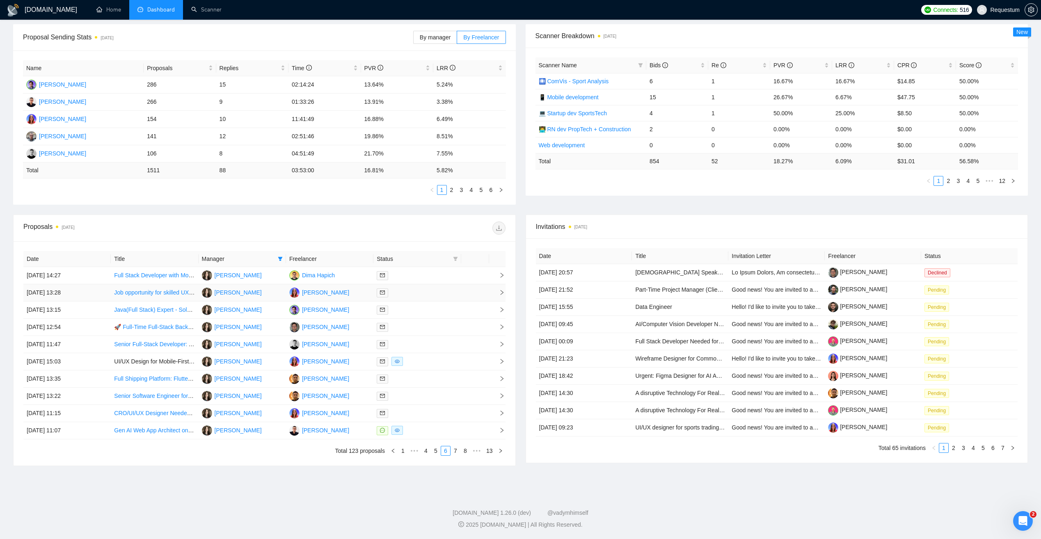
click at [447, 288] on td at bounding box center [416, 292] width 87 height 17
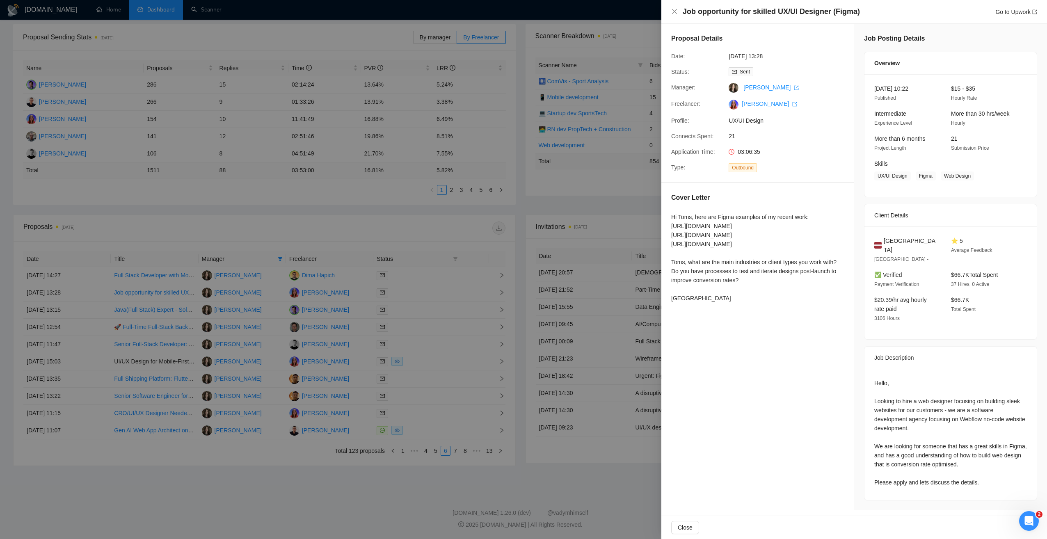
click at [410, 225] on div at bounding box center [523, 269] width 1047 height 539
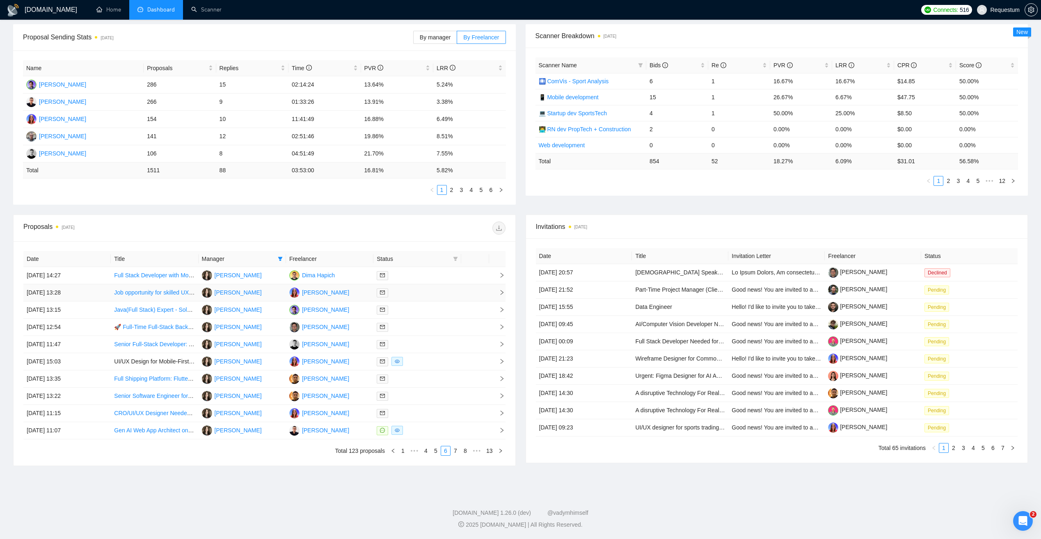
click at [428, 299] on td at bounding box center [416, 292] width 87 height 17
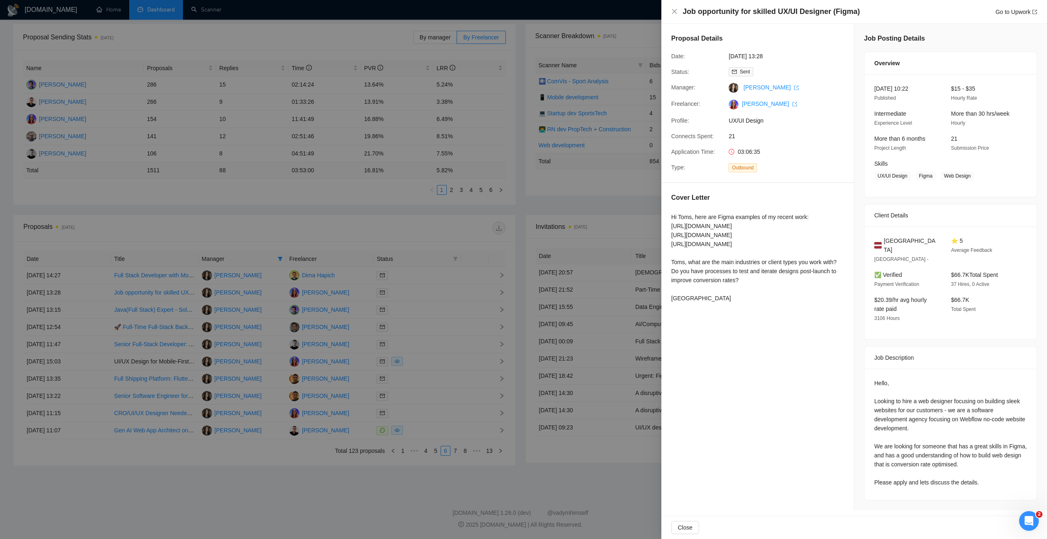
click at [305, 504] on div at bounding box center [523, 269] width 1047 height 539
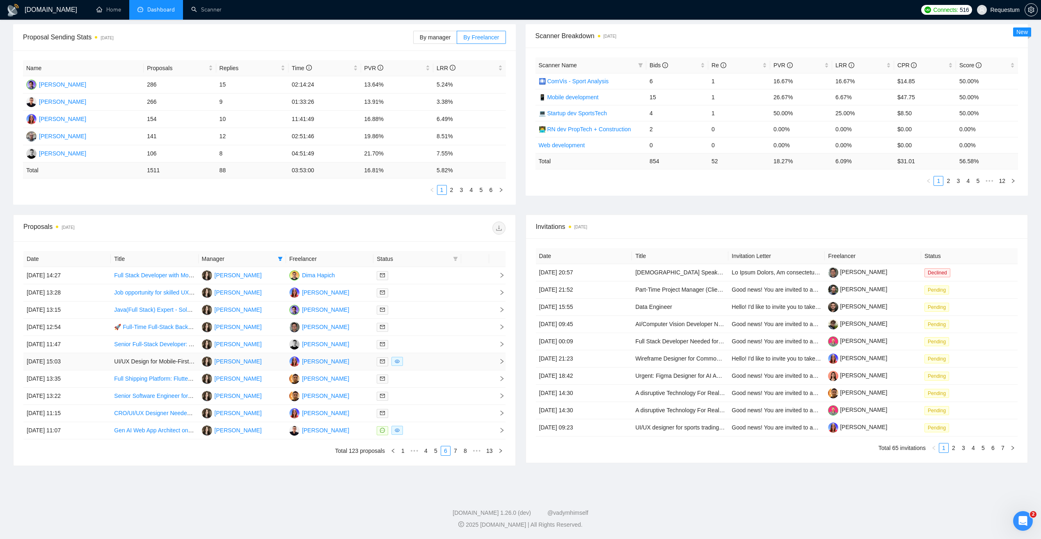
click at [442, 365] on div at bounding box center [417, 361] width 81 height 9
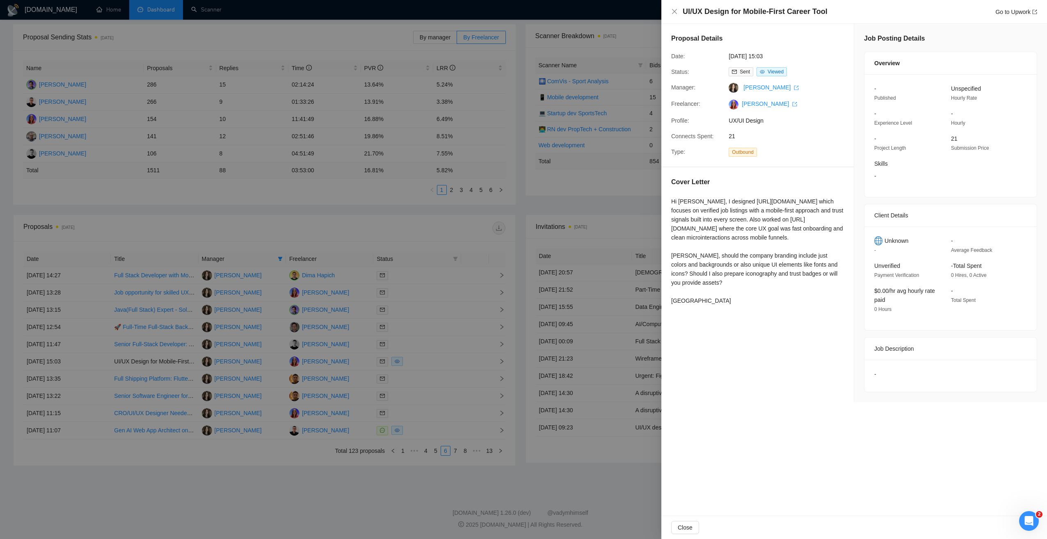
click at [384, 489] on div at bounding box center [523, 269] width 1047 height 539
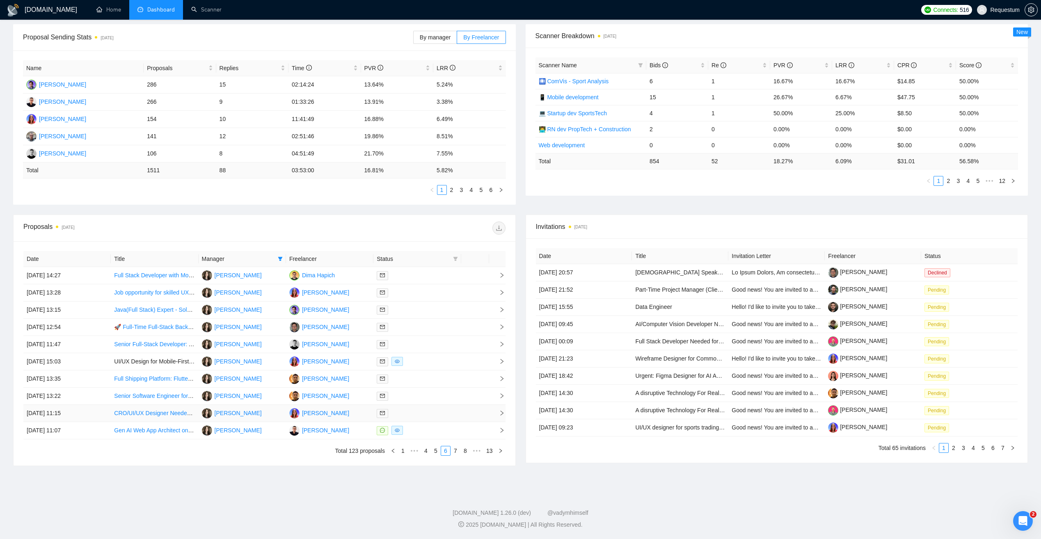
click at [424, 412] on div at bounding box center [417, 413] width 81 height 9
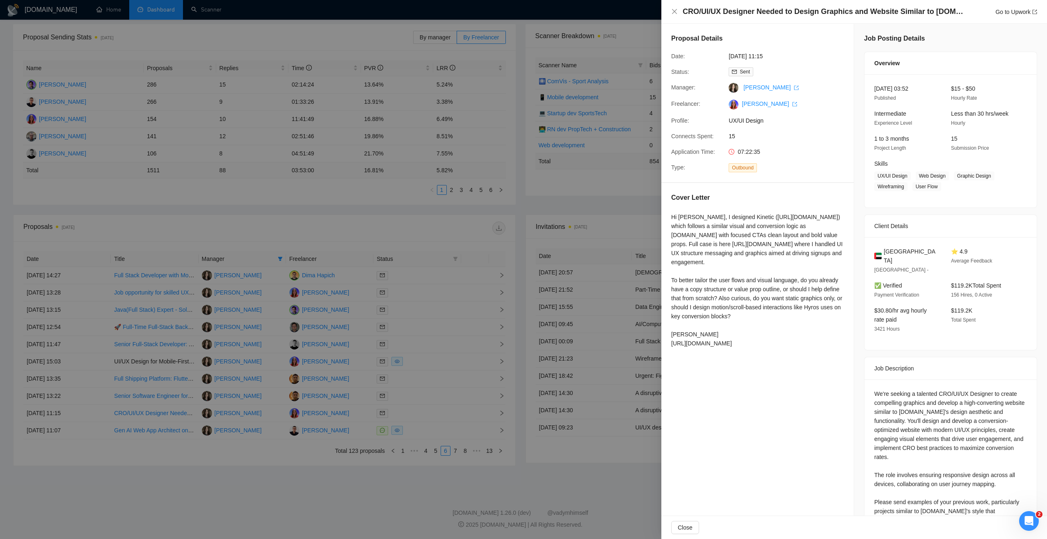
click at [380, 481] on div at bounding box center [523, 269] width 1047 height 539
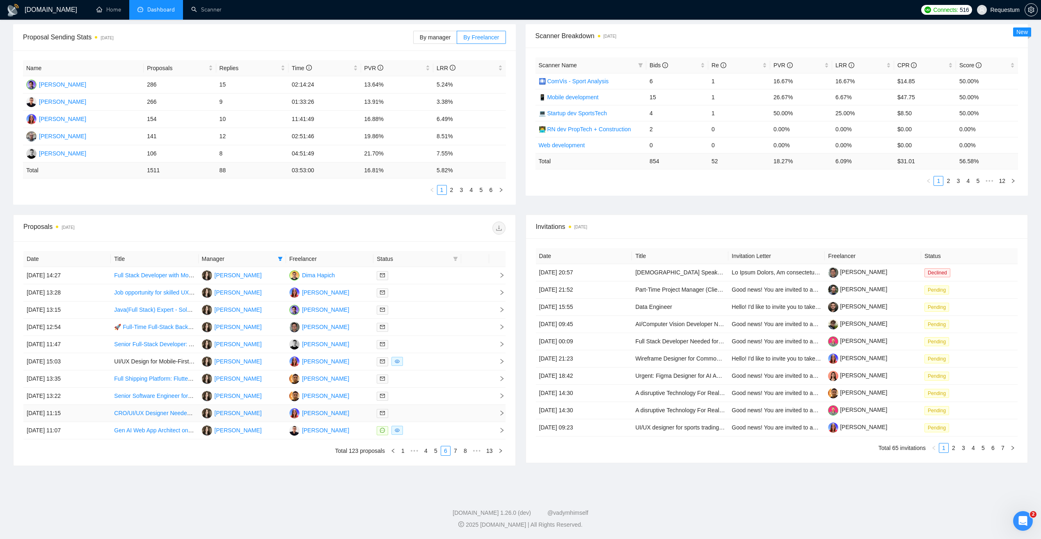
click at [427, 417] on div at bounding box center [417, 413] width 81 height 9
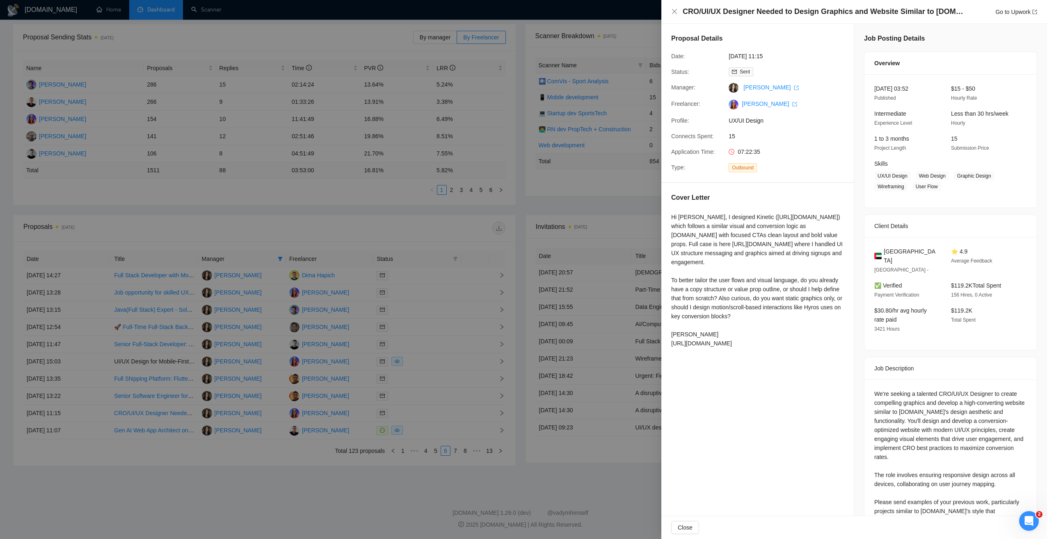
drag, startPoint x: 674, startPoint y: 352, endPoint x: 784, endPoint y: 356, distance: 109.6
click at [784, 356] on div "Cover Letter Hi Josh, I designed Kinetic (https://kinetic.xyz) which follows a …" at bounding box center [757, 272] width 192 height 178
copy div "https://www.behance.net/irina_kuznetsova"
click at [469, 478] on div at bounding box center [523, 269] width 1047 height 539
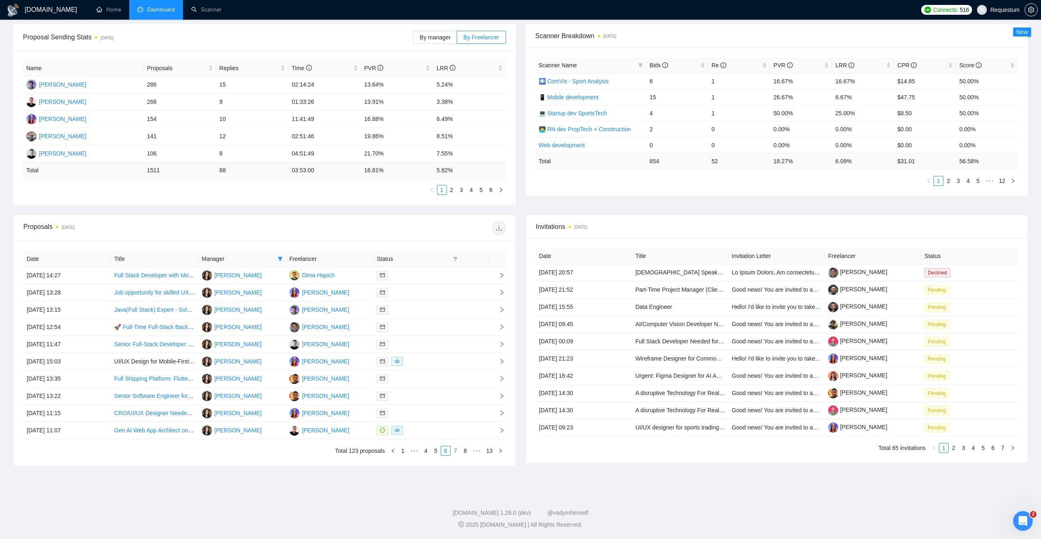
click at [452, 452] on link "7" at bounding box center [455, 450] width 9 height 9
click at [458, 452] on link "8" at bounding box center [455, 450] width 9 height 9
click at [418, 363] on div at bounding box center [417, 361] width 81 height 9
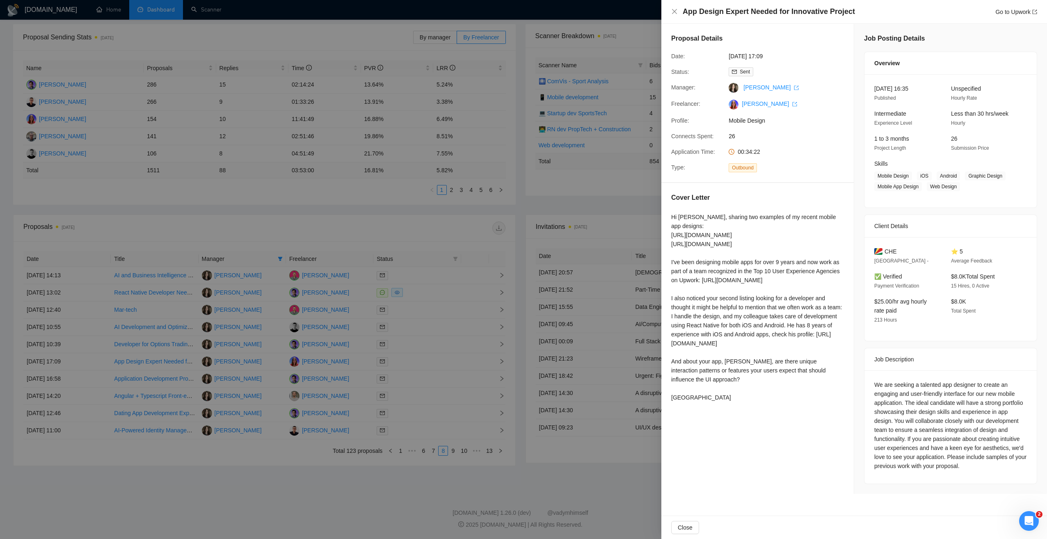
drag, startPoint x: 613, startPoint y: 450, endPoint x: 610, endPoint y: 446, distance: 5.3
click at [613, 451] on div at bounding box center [523, 269] width 1047 height 539
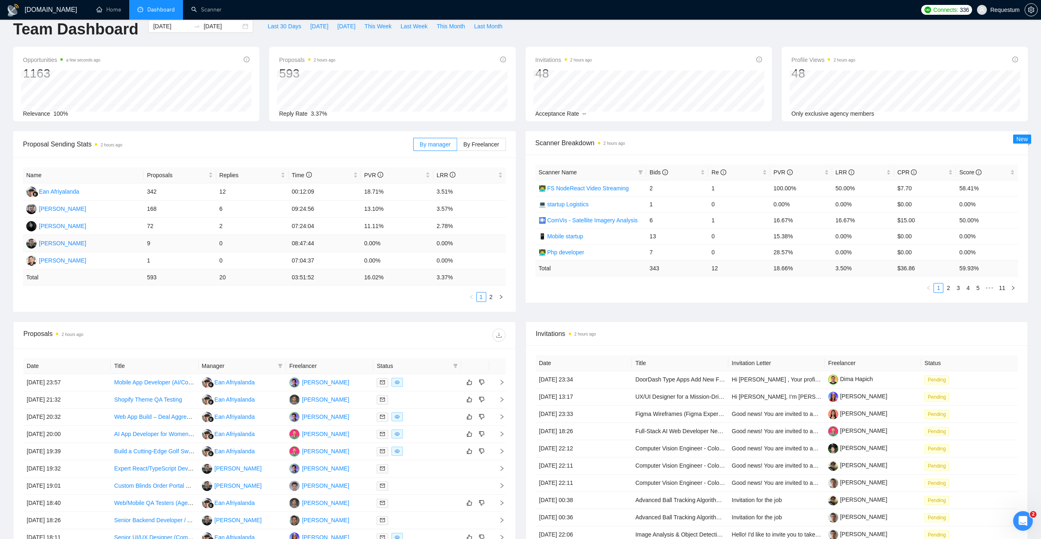
scroll to position [41, 0]
